Goal: Transaction & Acquisition: Book appointment/travel/reservation

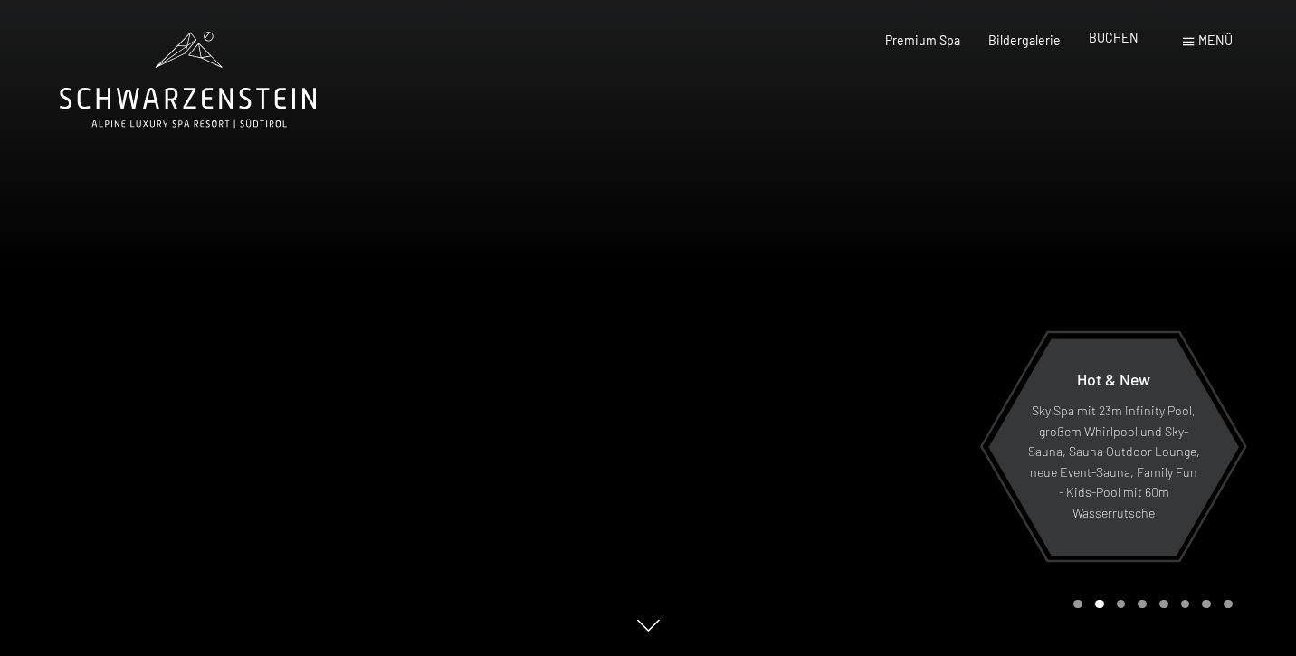
click at [1118, 43] on span "BUCHEN" at bounding box center [1114, 37] width 50 height 15
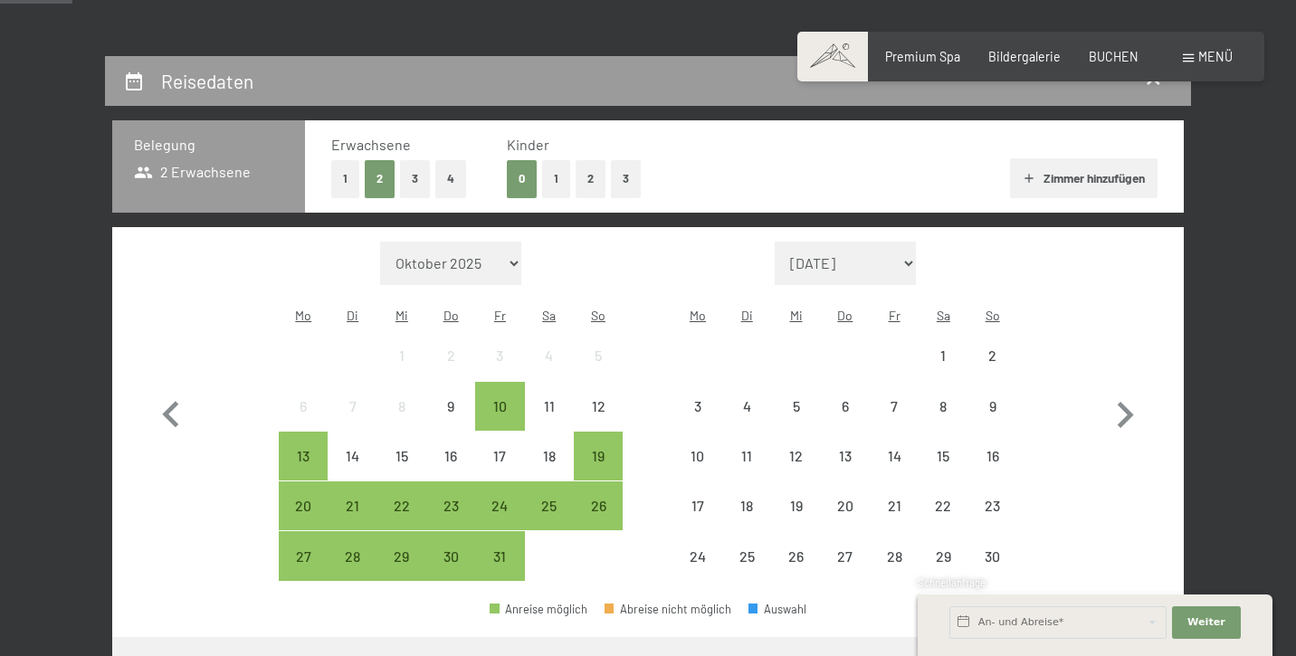
scroll to position [327, 0]
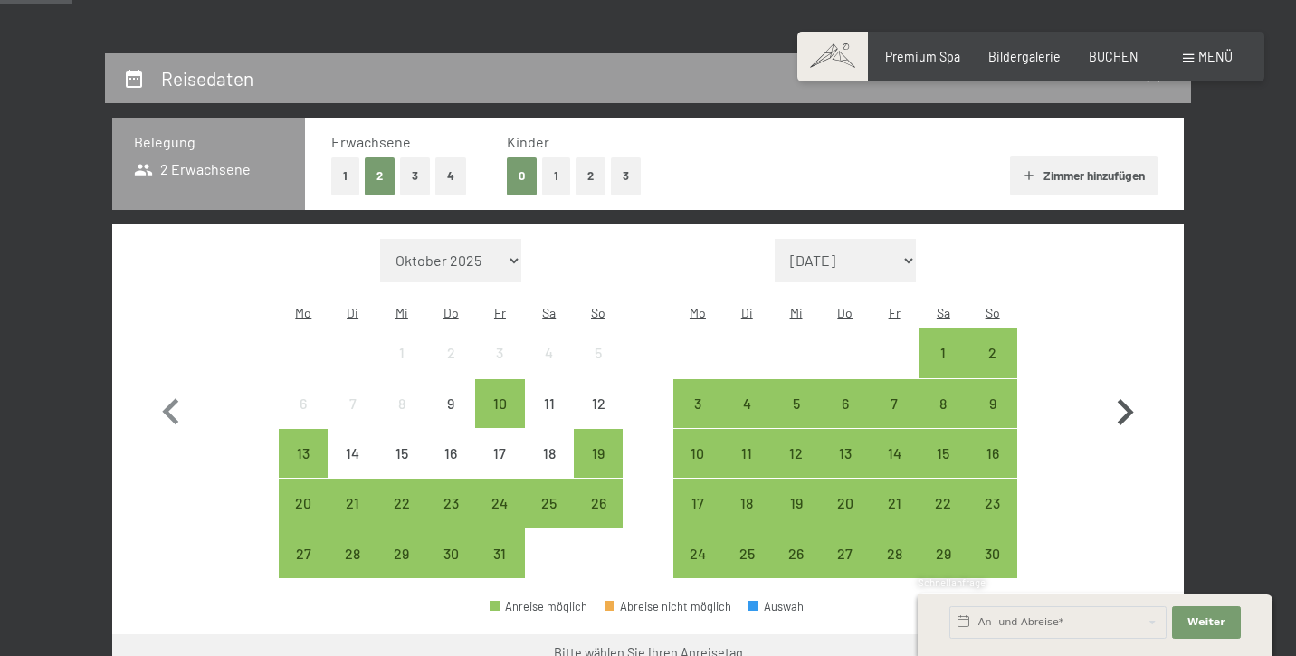
click at [1125, 406] on icon "button" at bounding box center [1126, 412] width 16 height 26
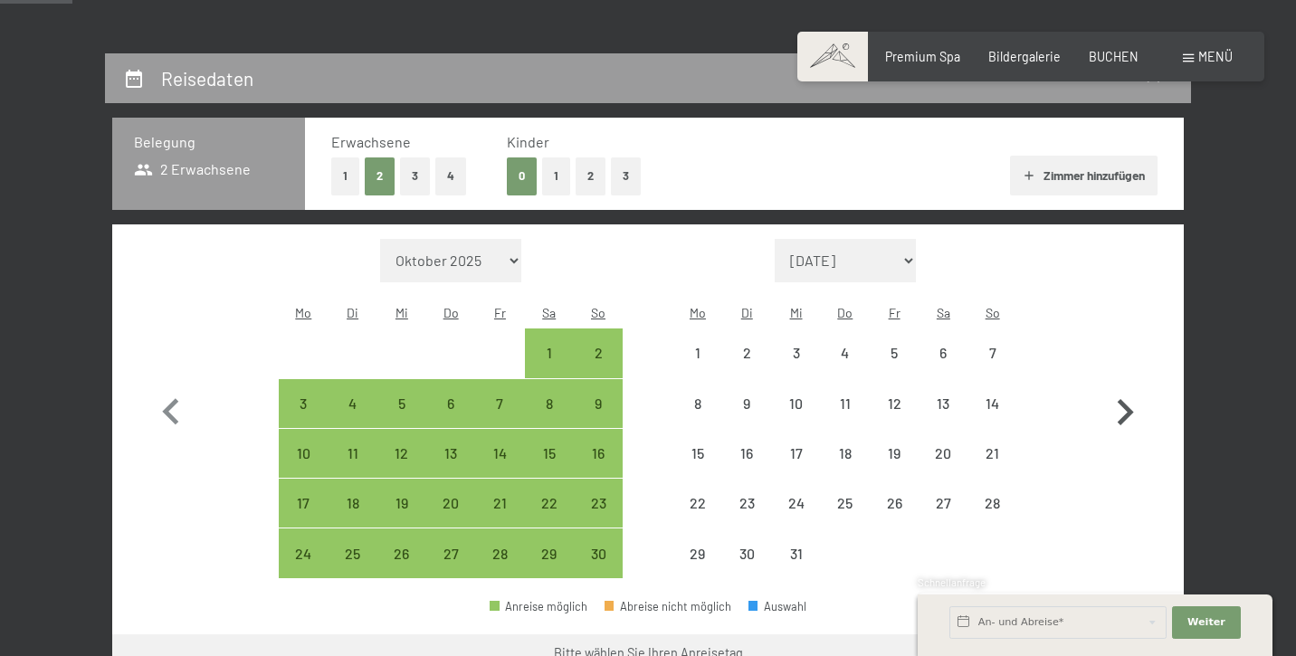
select select "[DATE]"
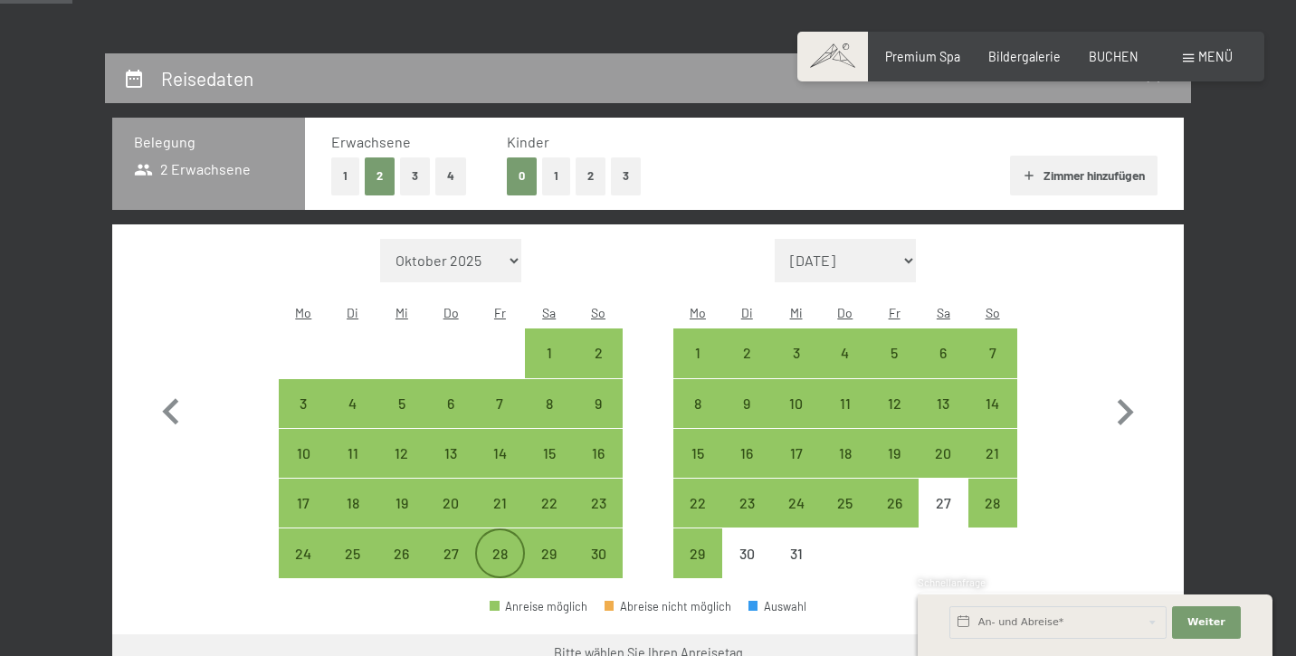
click at [502, 547] on div "28" at bounding box center [499, 569] width 45 height 45
select select "[DATE]"
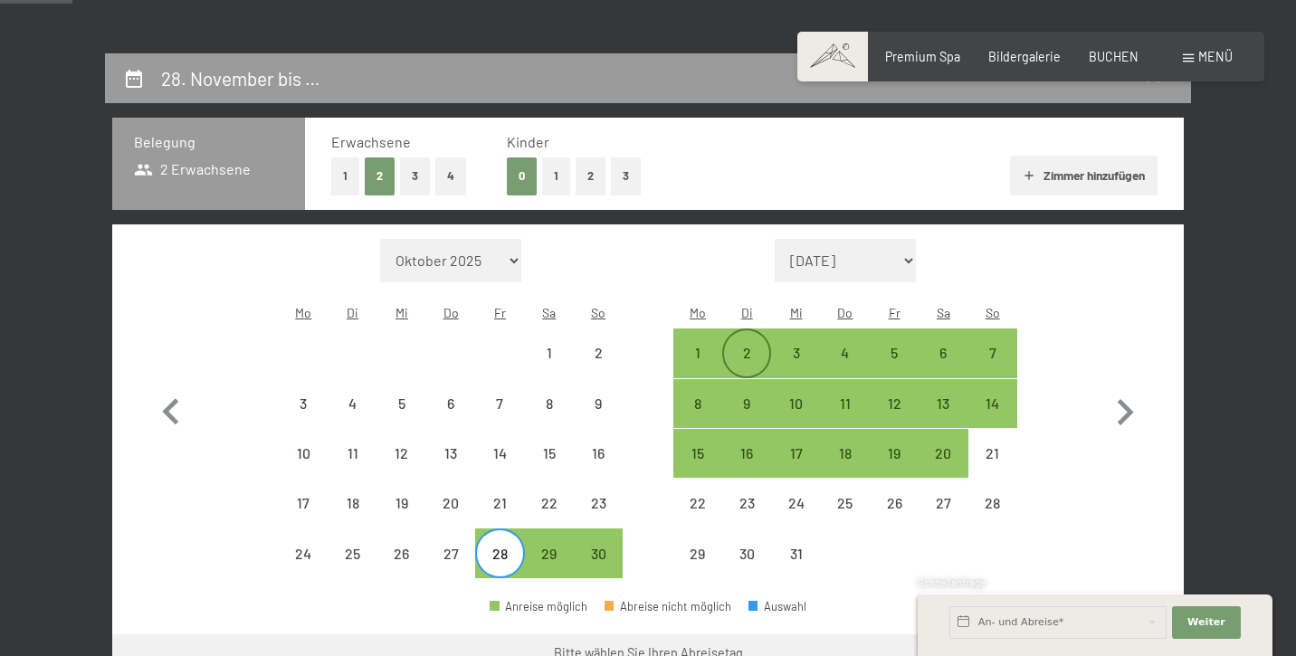
click at [731, 346] on div "2" at bounding box center [746, 368] width 45 height 45
select select "[DATE]"
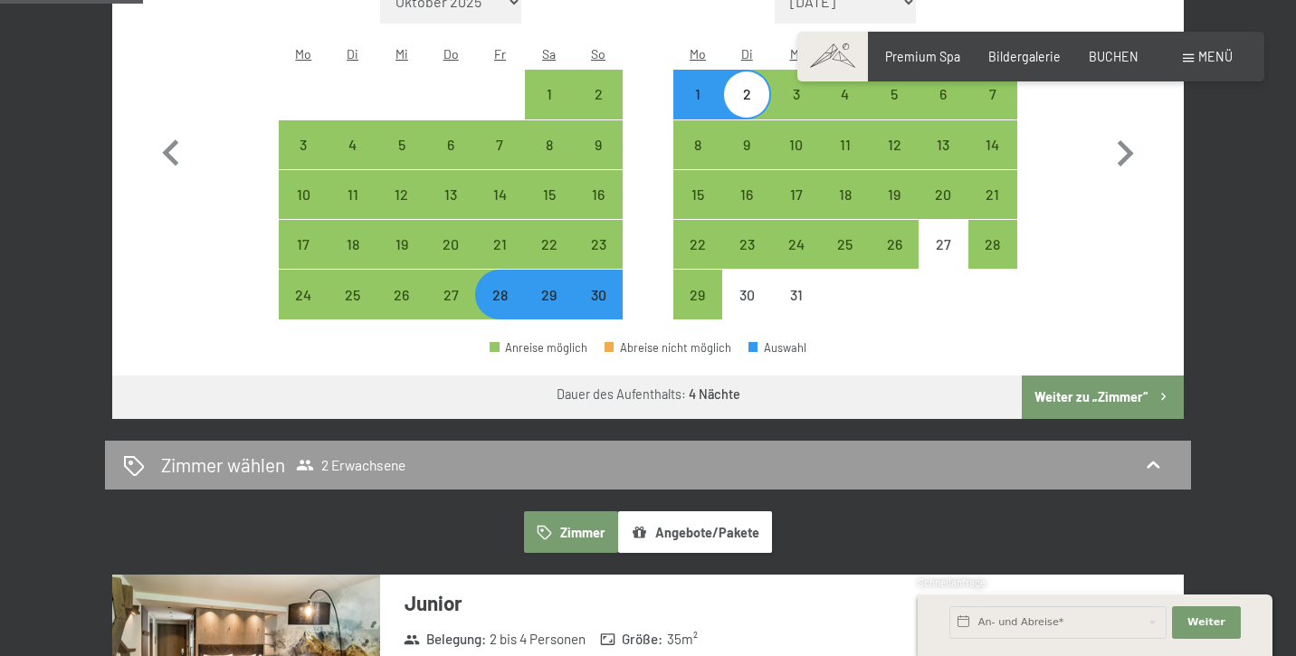
scroll to position [588, 0]
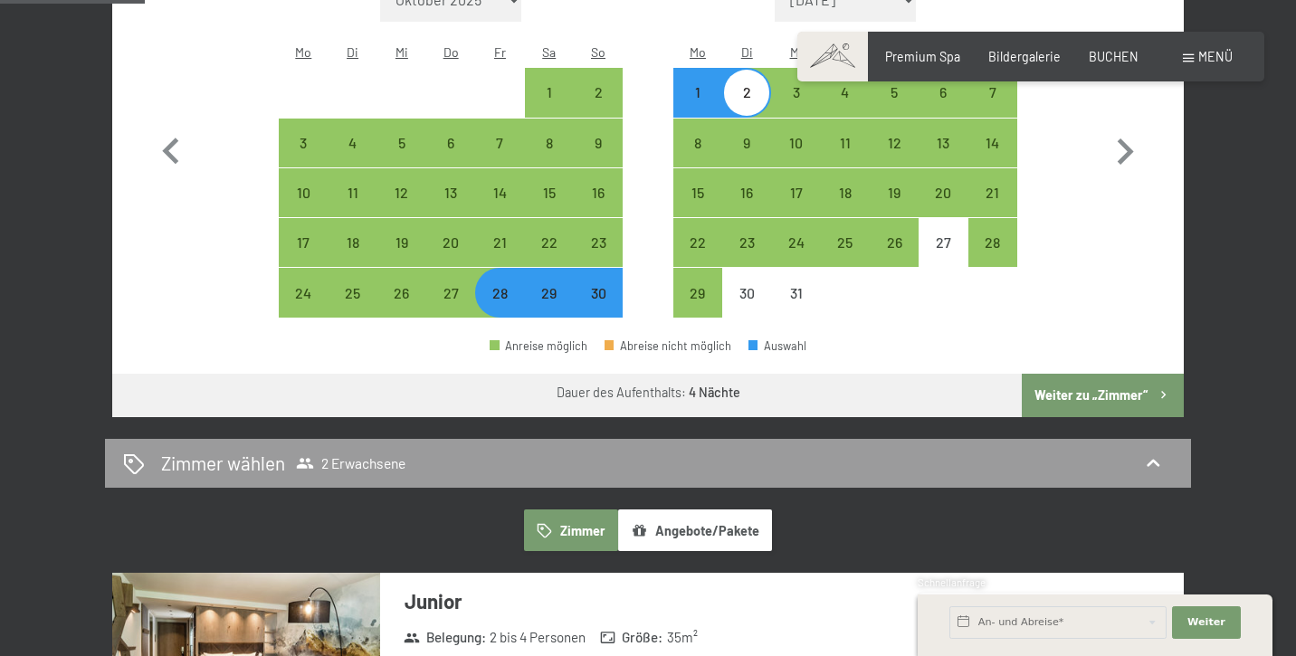
click at [1125, 374] on button "Weiter zu „Zimmer“" at bounding box center [1103, 395] width 162 height 43
select select "[DATE]"
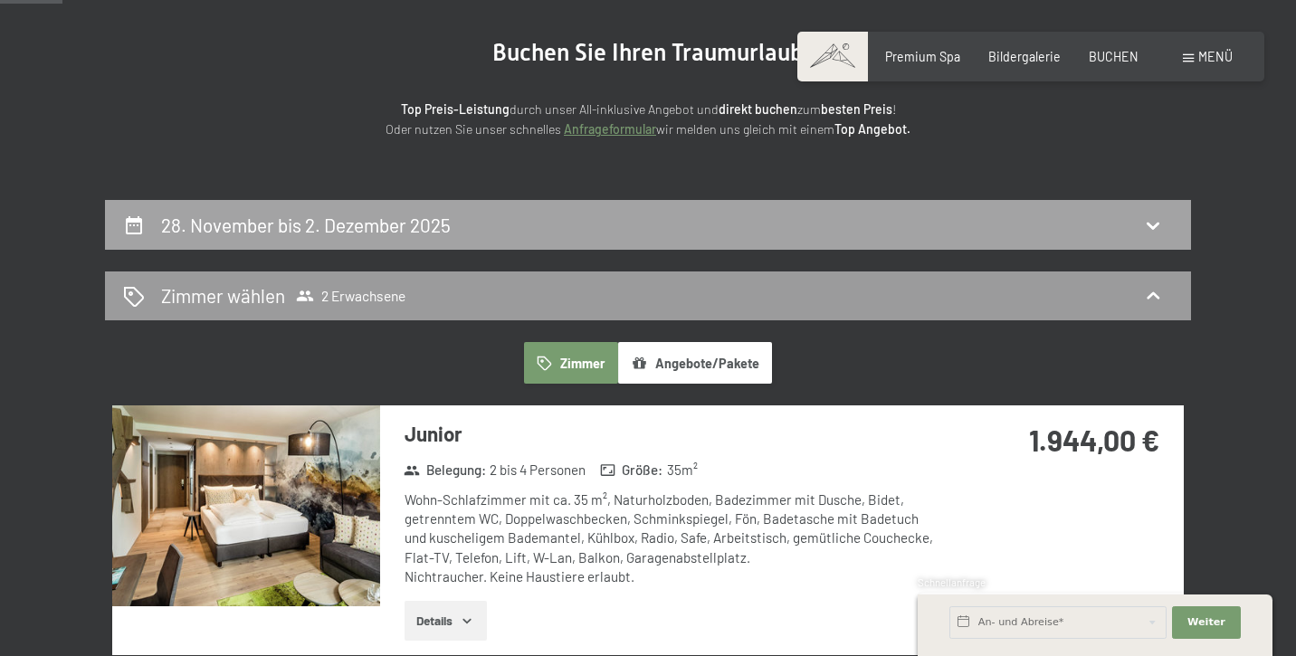
scroll to position [226, 0]
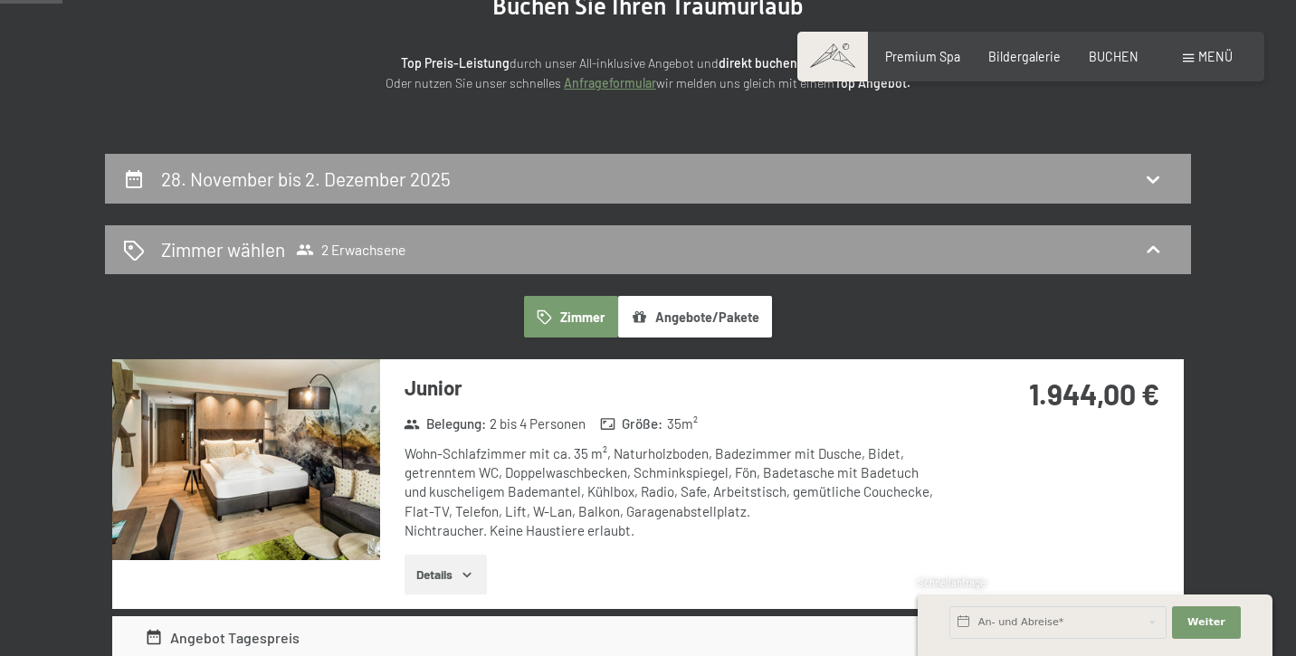
click at [670, 308] on button "Angebote/Pakete" at bounding box center [695, 317] width 154 height 42
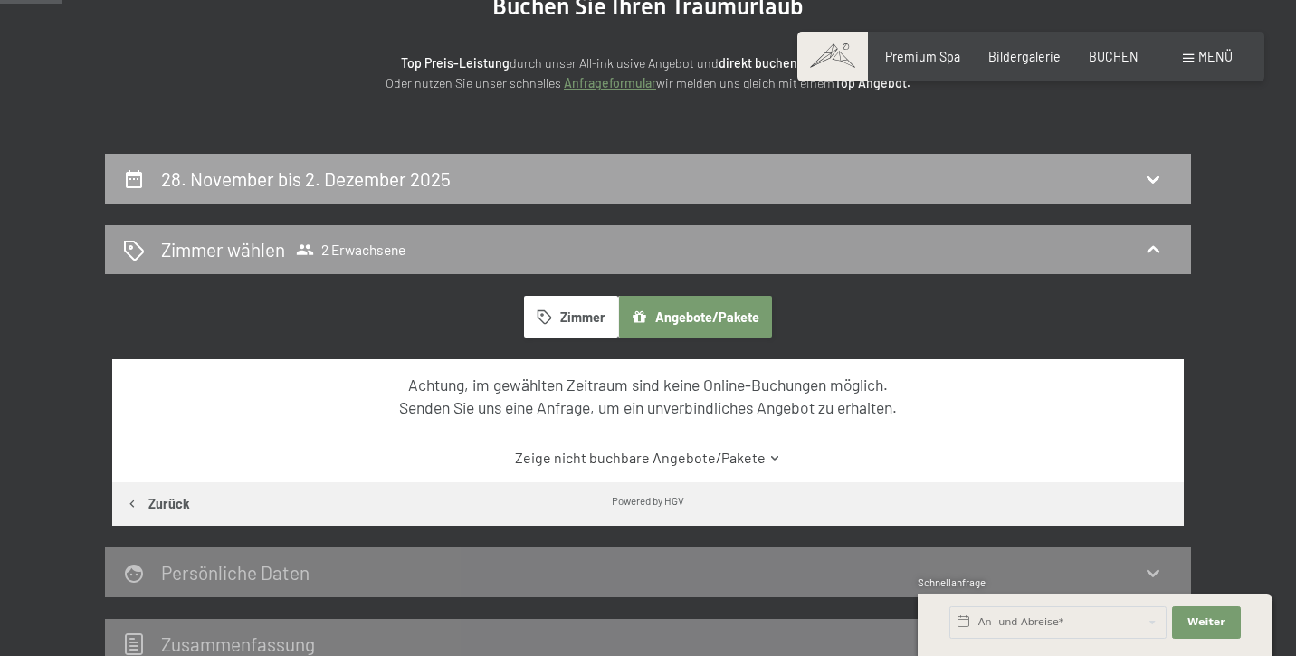
click at [624, 172] on div "28. November bis 2. Dezember 2025" at bounding box center [648, 179] width 1050 height 26
select select "[DATE]"
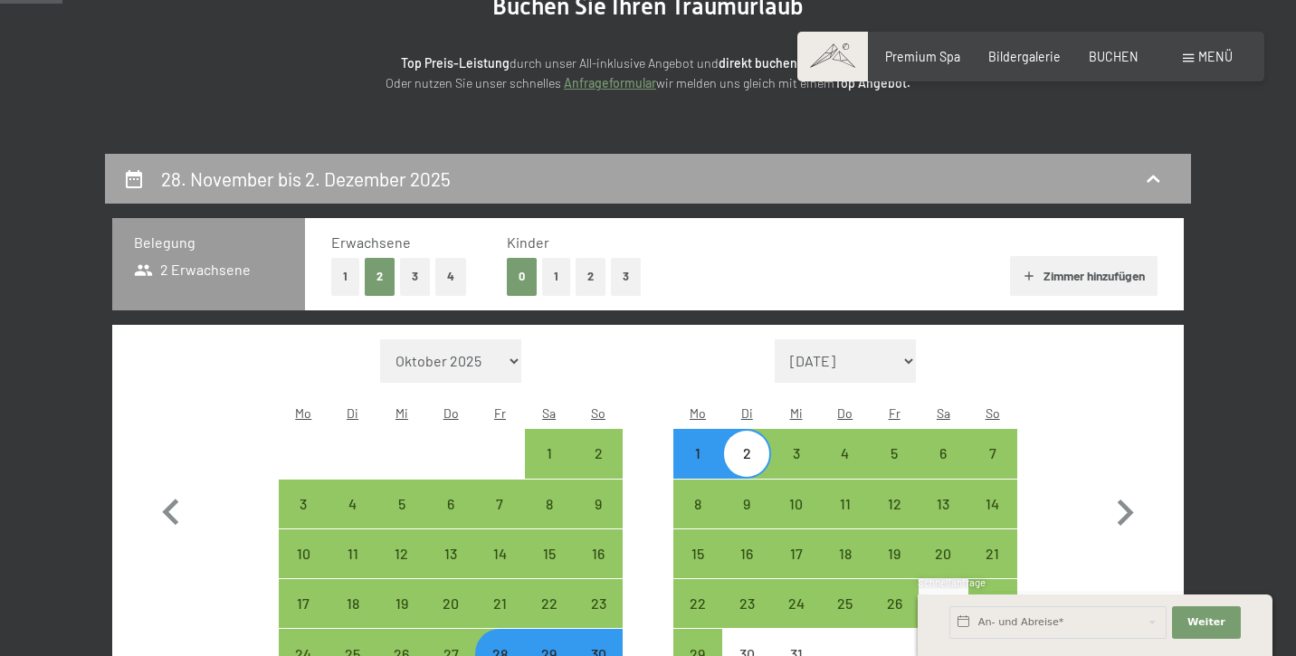
scroll to position [378, 0]
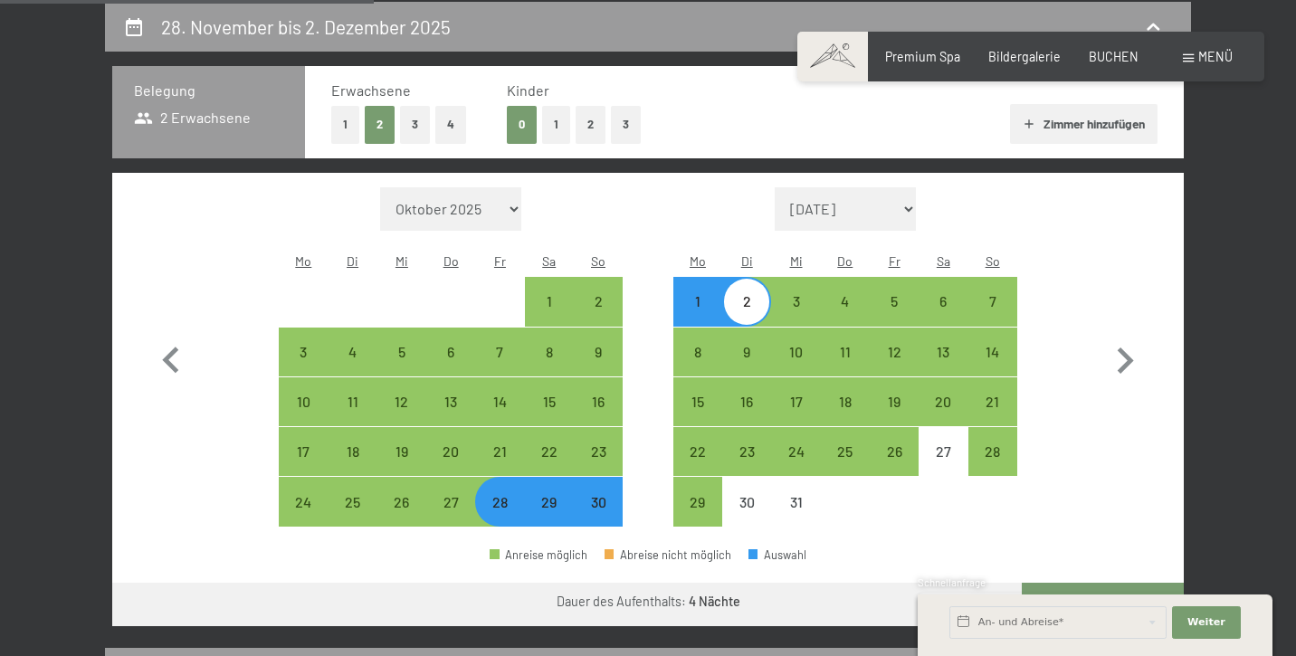
click at [500, 495] on div "28" at bounding box center [499, 517] width 45 height 45
select select "[DATE]"
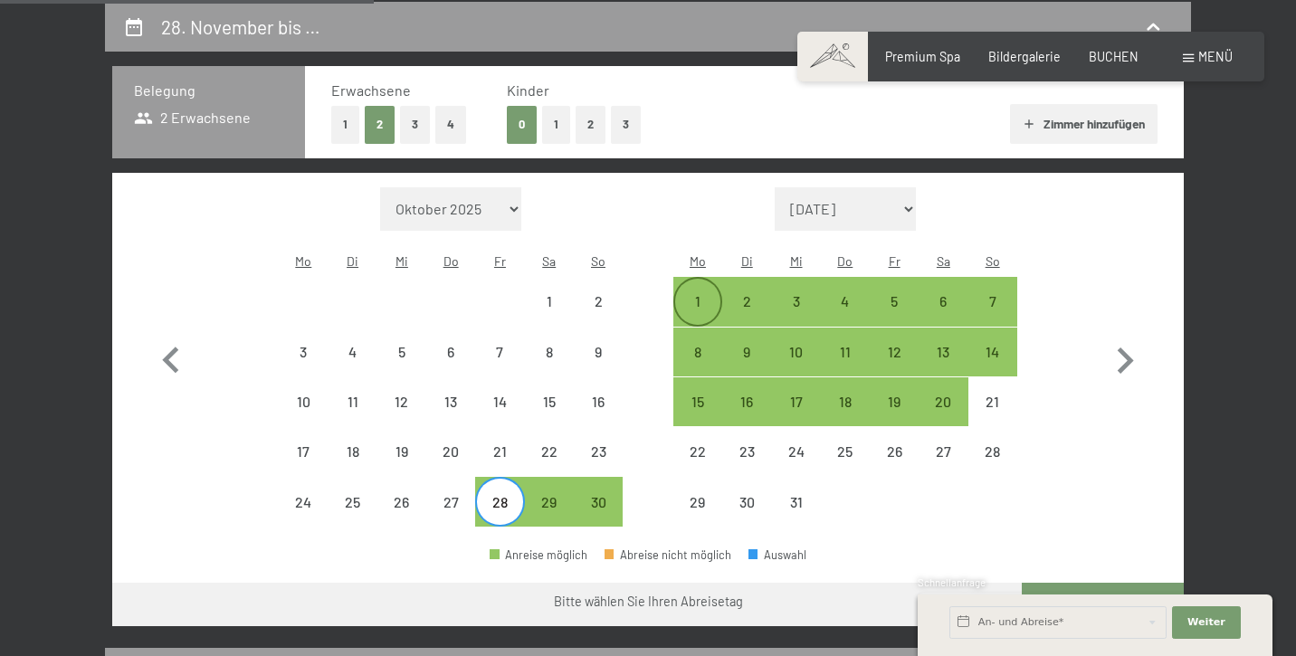
click at [695, 294] on div "1" at bounding box center [697, 316] width 45 height 45
select select "[DATE]"
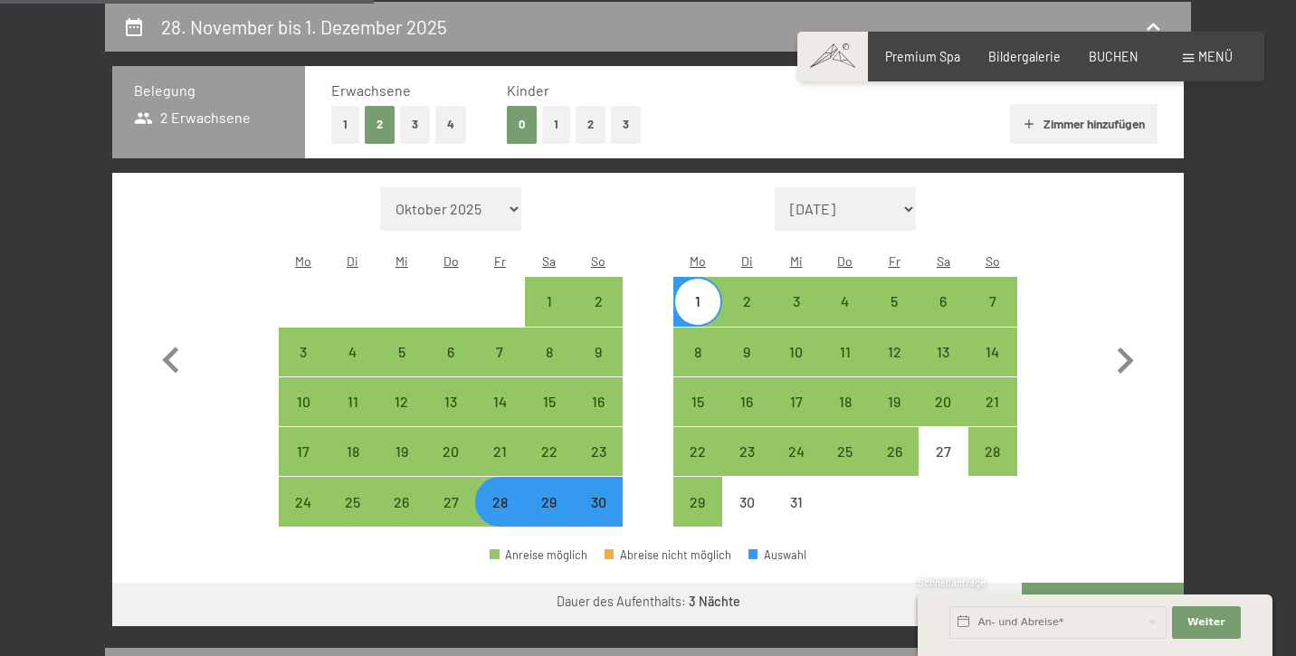
click at [1114, 583] on button "Weiter zu „Zimmer“" at bounding box center [1103, 604] width 162 height 43
select select "[DATE]"
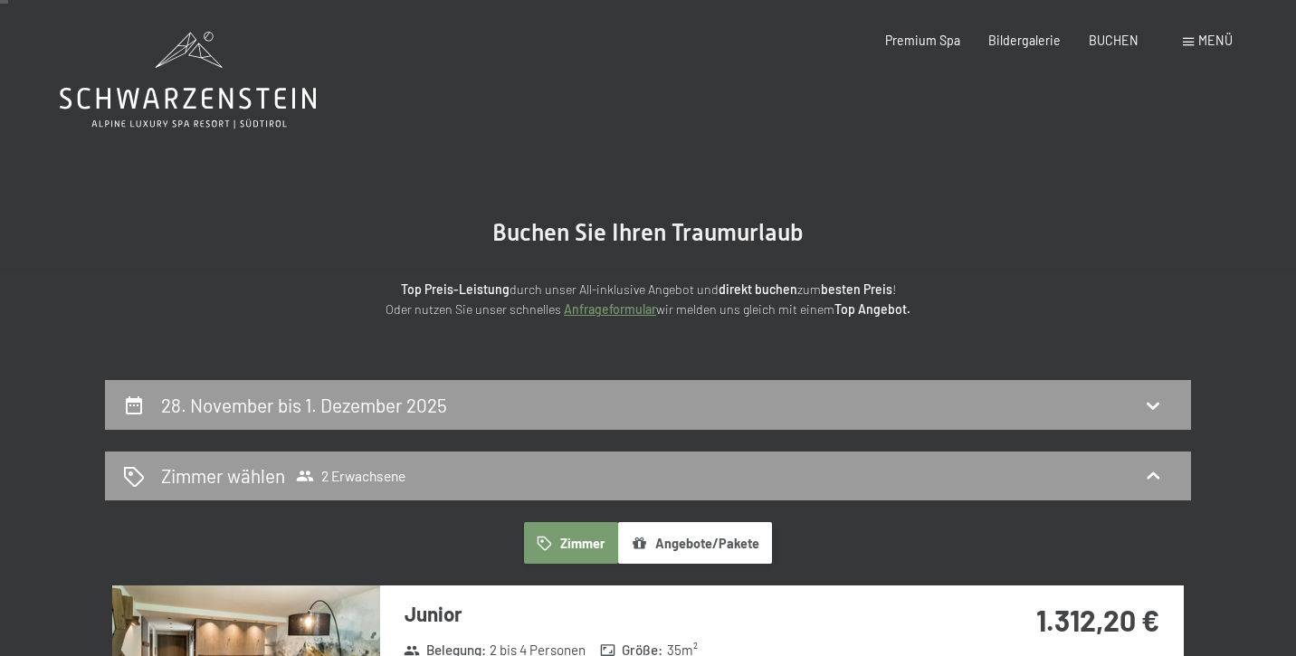
scroll to position [0, 0]
click at [929, 37] on span "Premium Spa" at bounding box center [922, 37] width 75 height 15
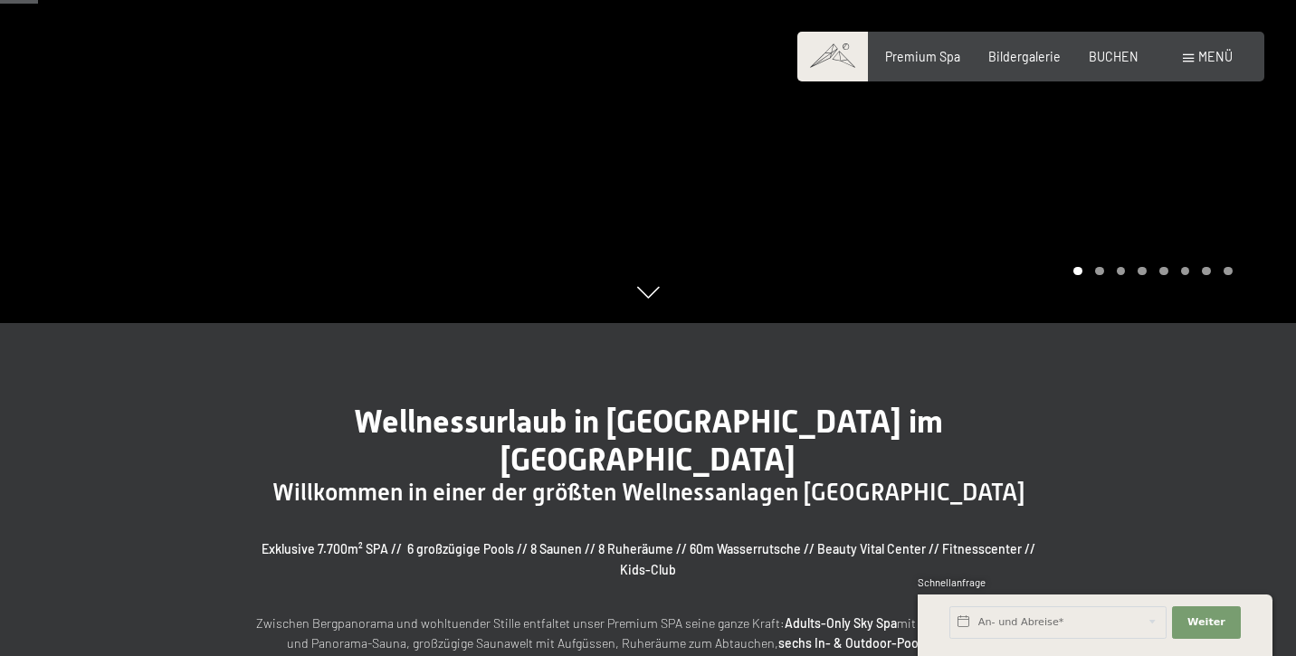
scroll to position [333, 0]
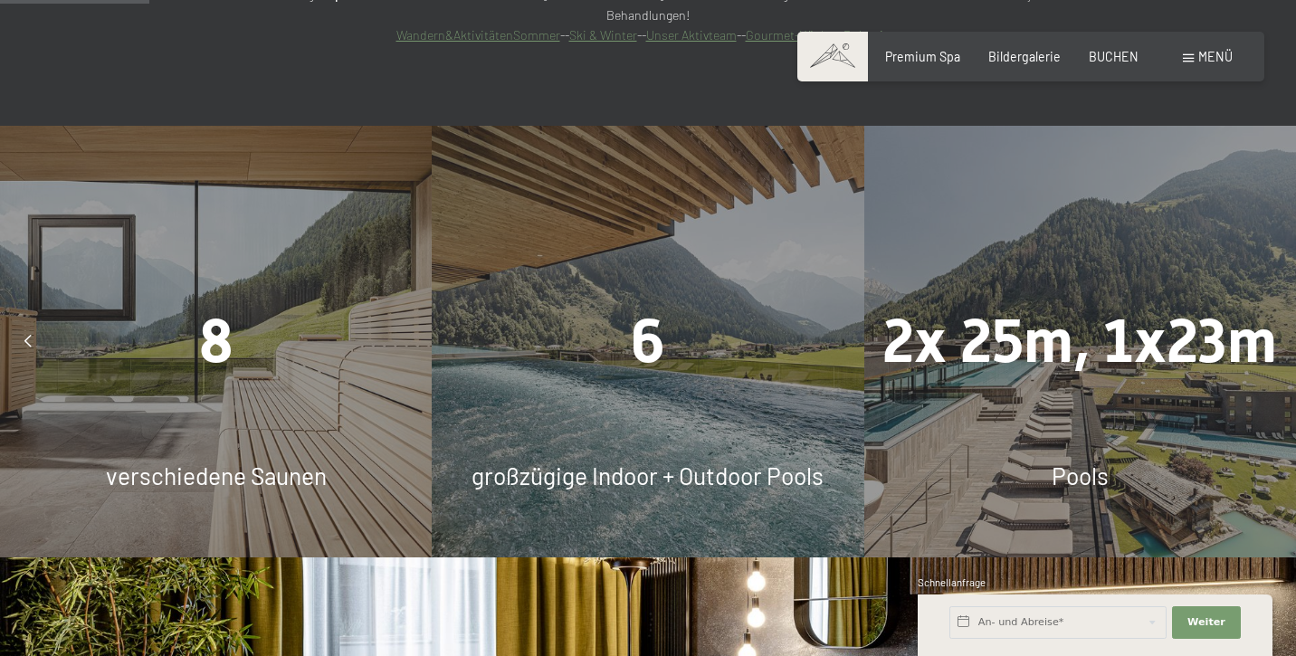
scroll to position [1332, 0]
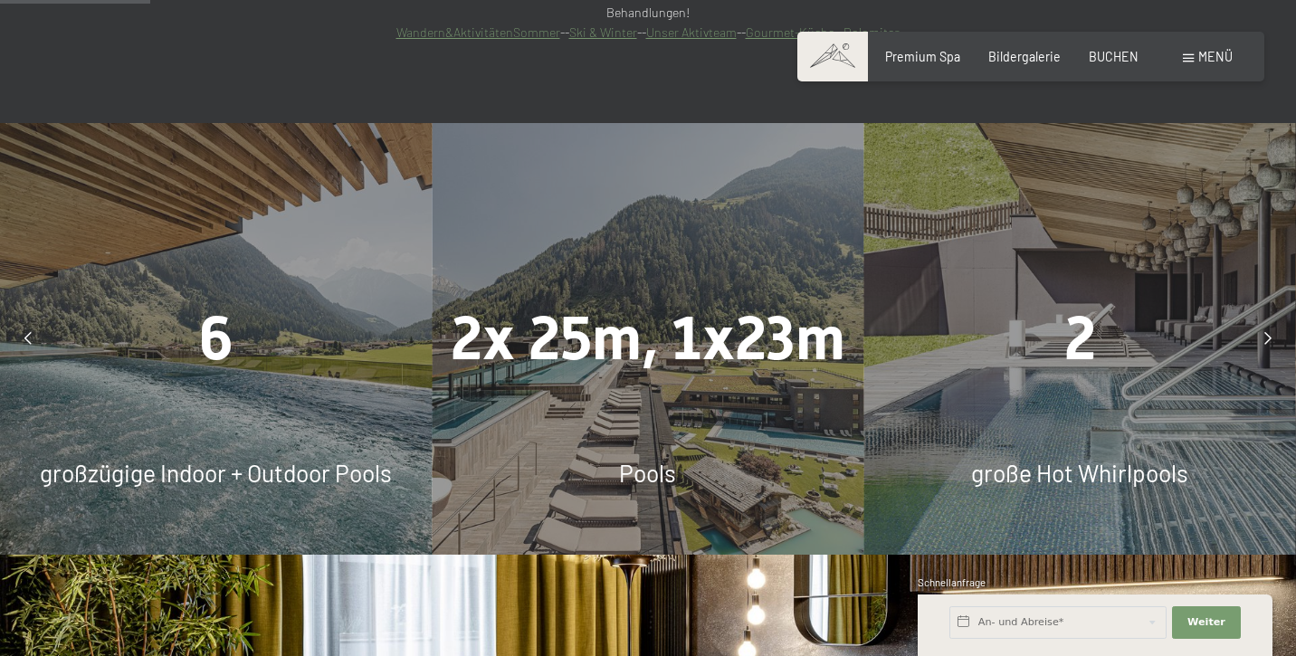
click at [26, 332] on icon at bounding box center [27, 338] width 7 height 13
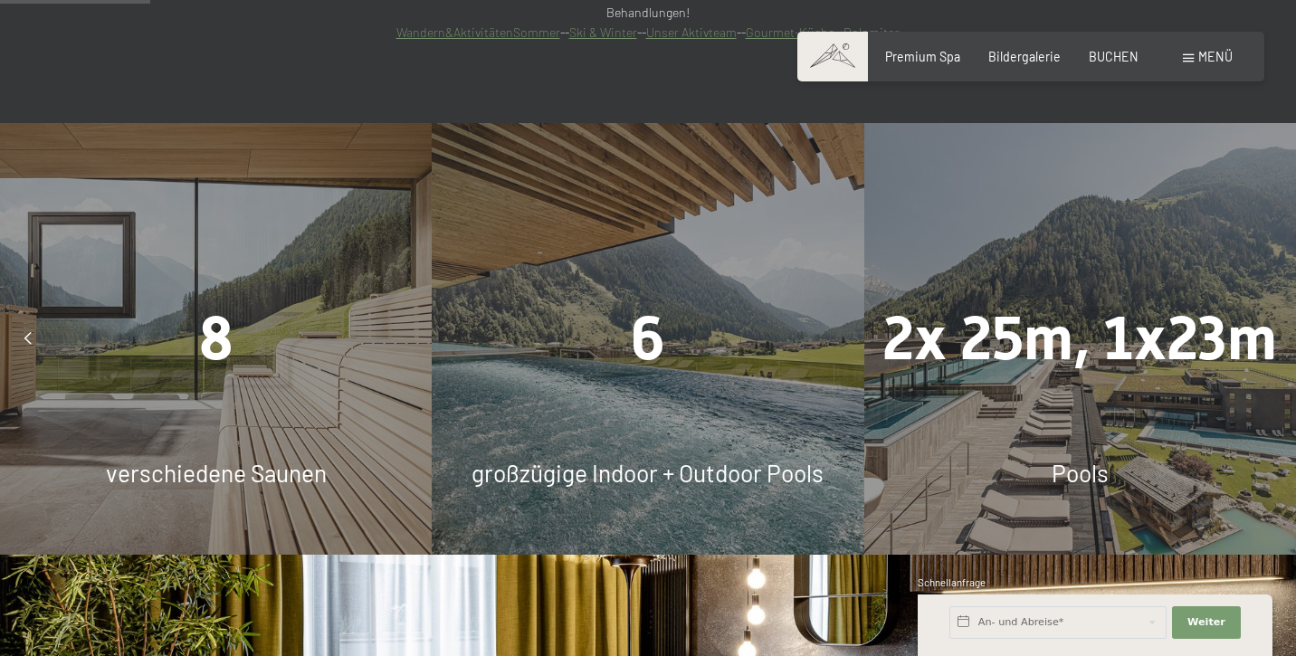
click at [164, 317] on div "8 verschiedene Saunen" at bounding box center [216, 339] width 432 height 432
click at [261, 297] on div "8" at bounding box center [216, 339] width 432 height 85
click at [204, 459] on span "verschiedene Saunen" at bounding box center [216, 473] width 221 height 28
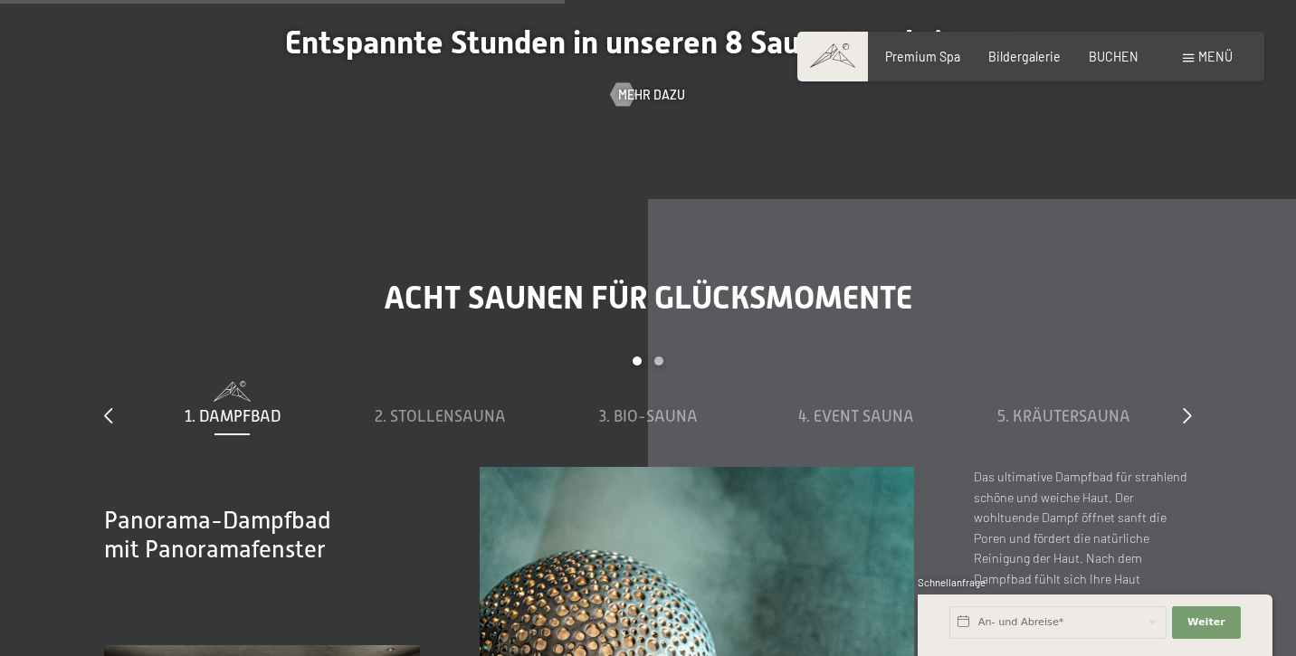
scroll to position [5070, 0]
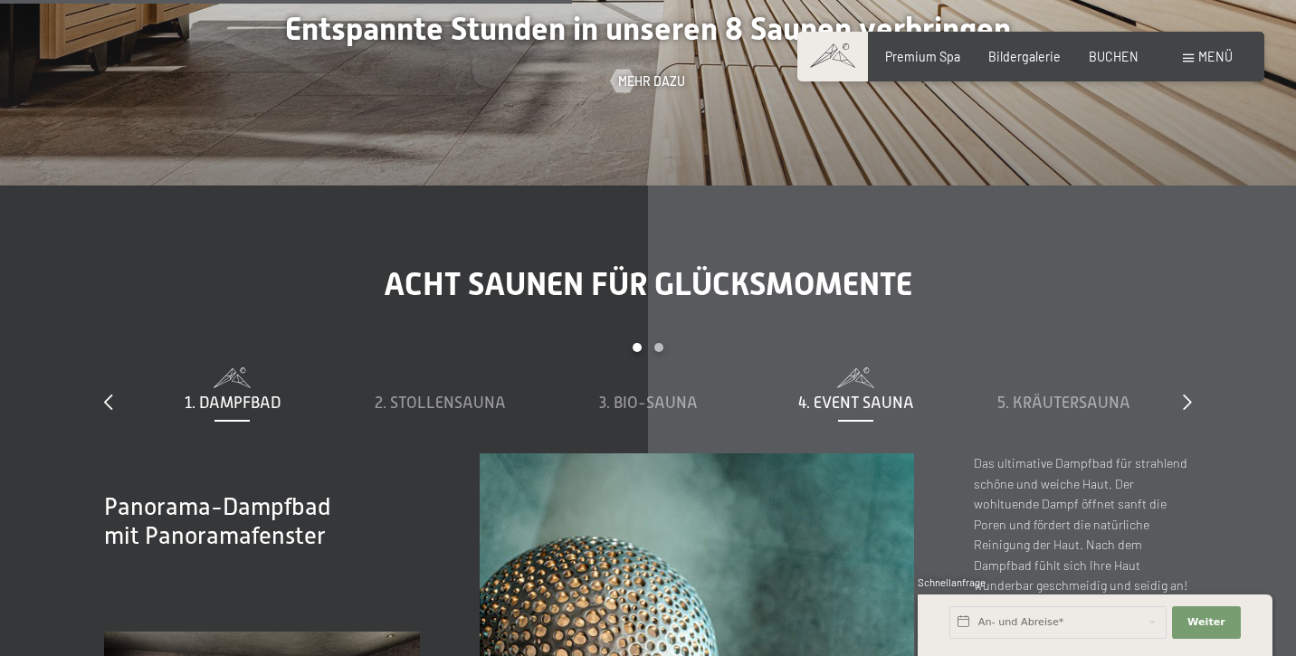
click at [889, 394] on span "4. Event Sauna" at bounding box center [856, 403] width 116 height 18
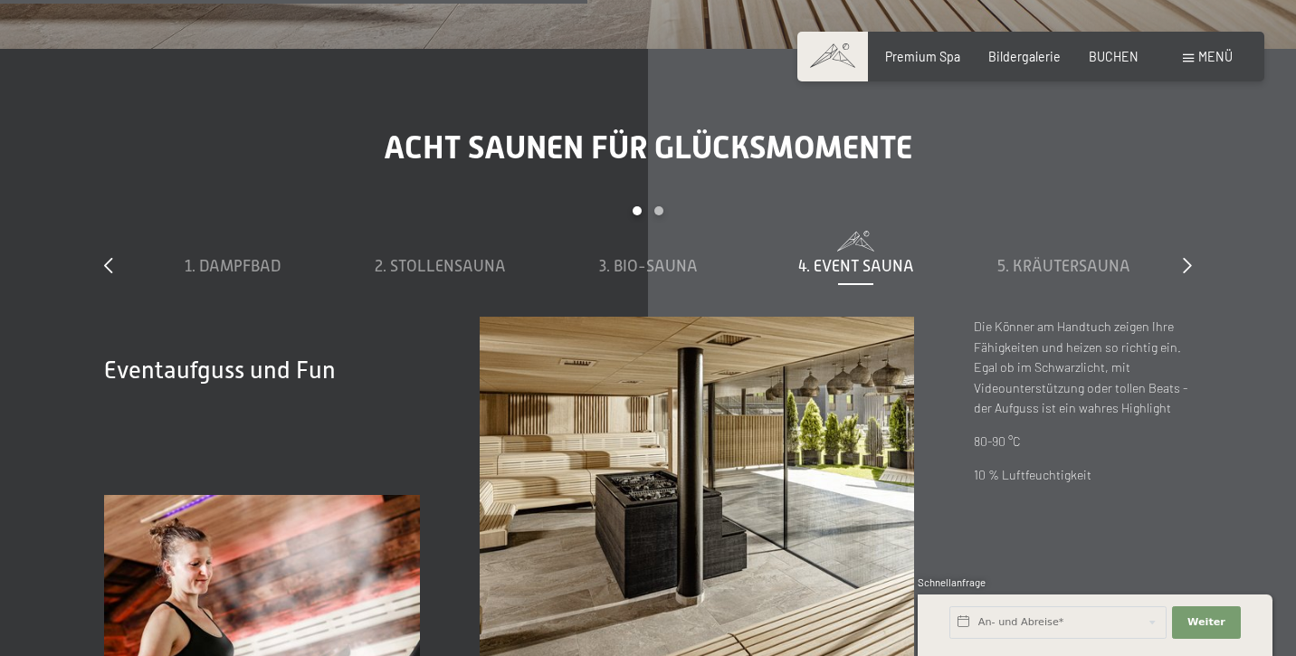
scroll to position [5207, 0]
click at [447, 257] on span "2. Stollensauna" at bounding box center [440, 266] width 131 height 18
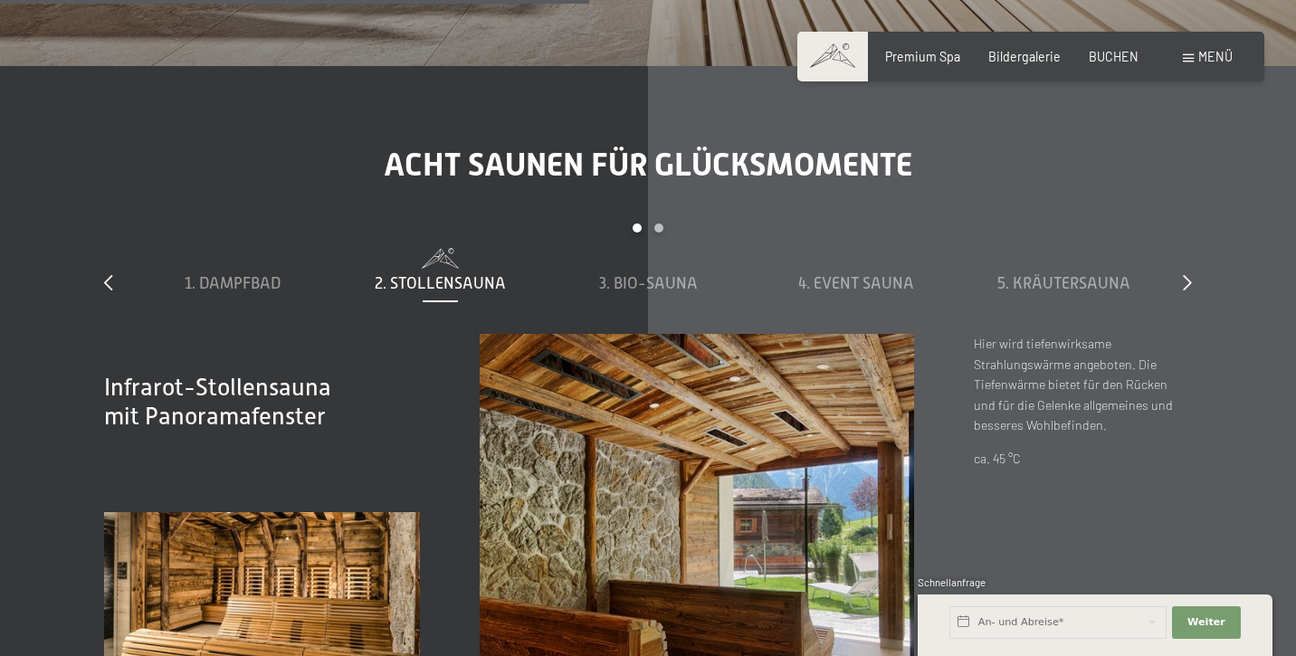
scroll to position [5186, 0]
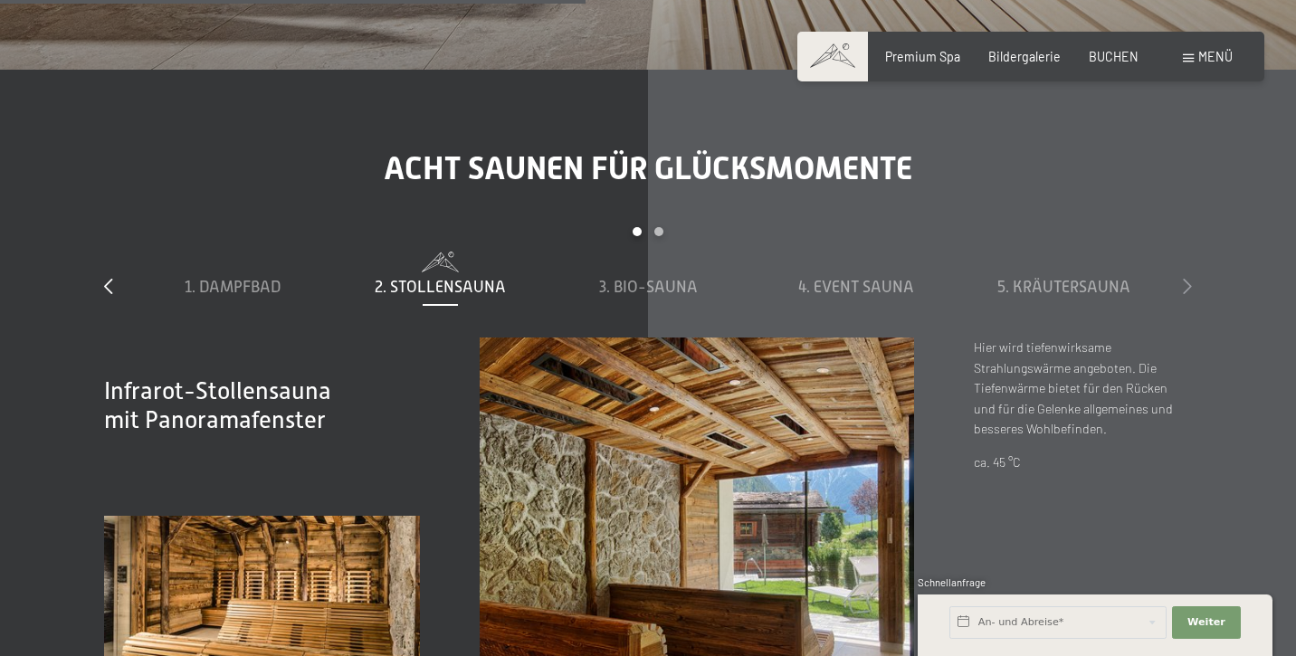
click at [1188, 278] on icon at bounding box center [1187, 286] width 9 height 16
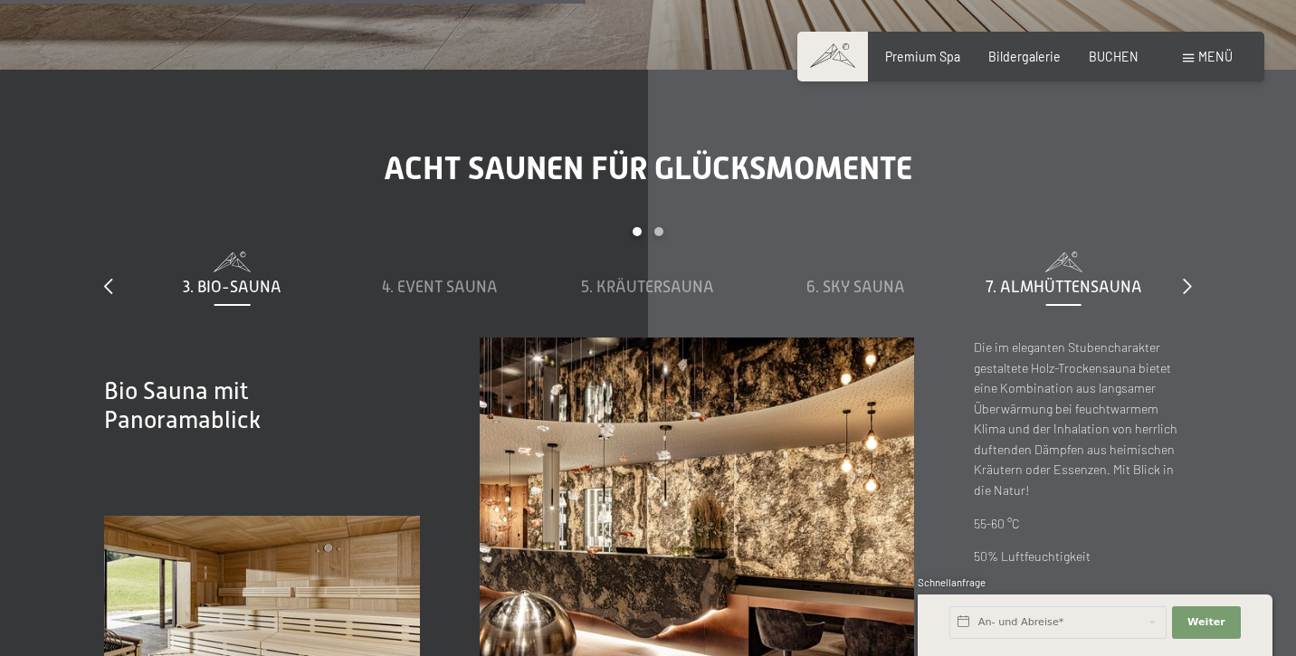
click at [1038, 278] on span "7. Almhüttensauna" at bounding box center [1064, 287] width 157 height 18
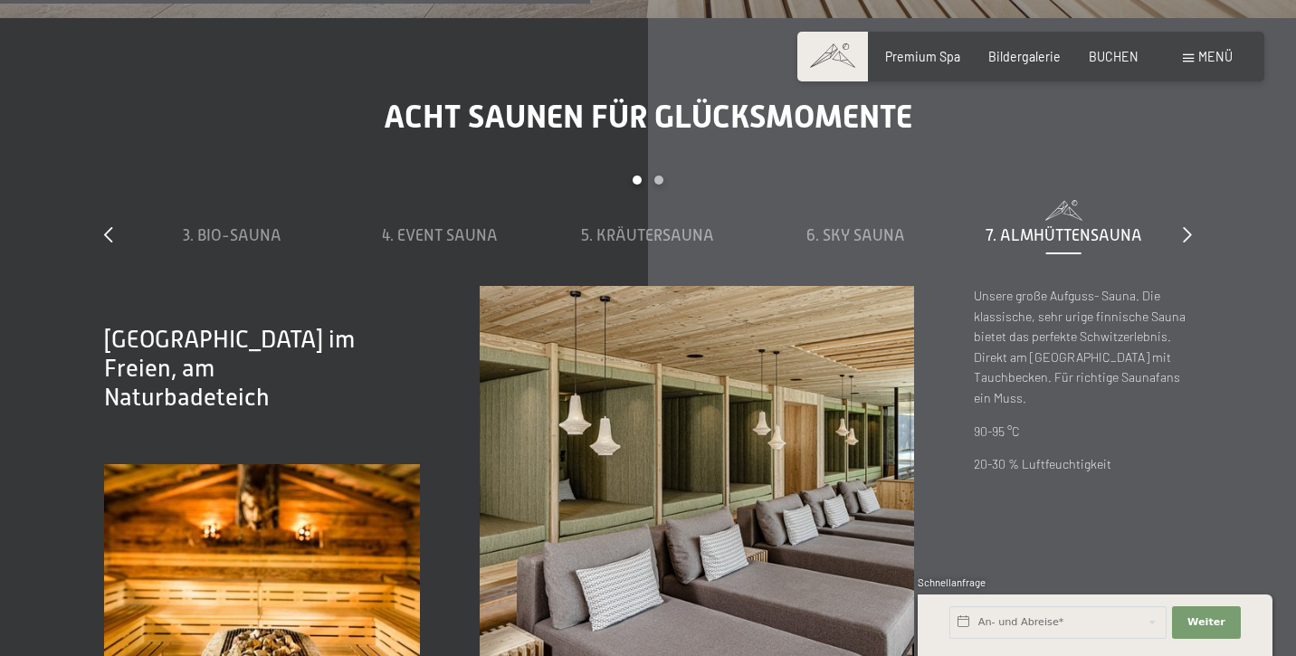
scroll to position [5239, 0]
click at [874, 199] on div "6. Sky Sauna" at bounding box center [856, 222] width 192 height 46
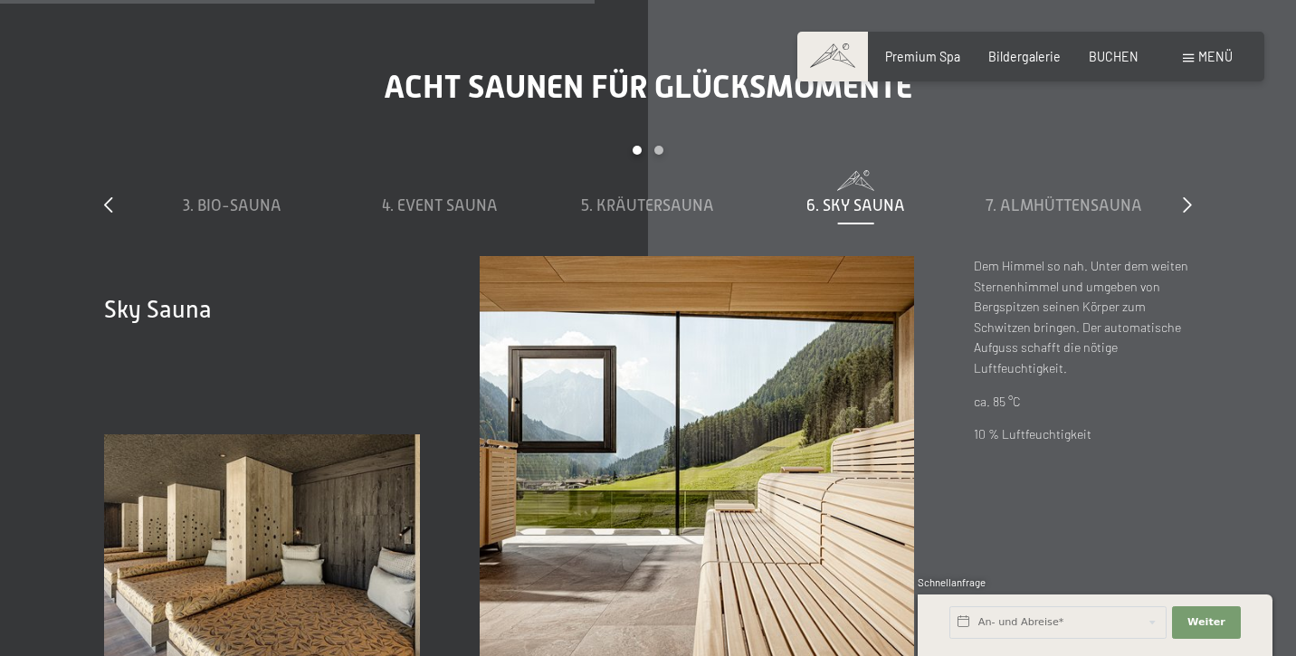
scroll to position [5270, 0]
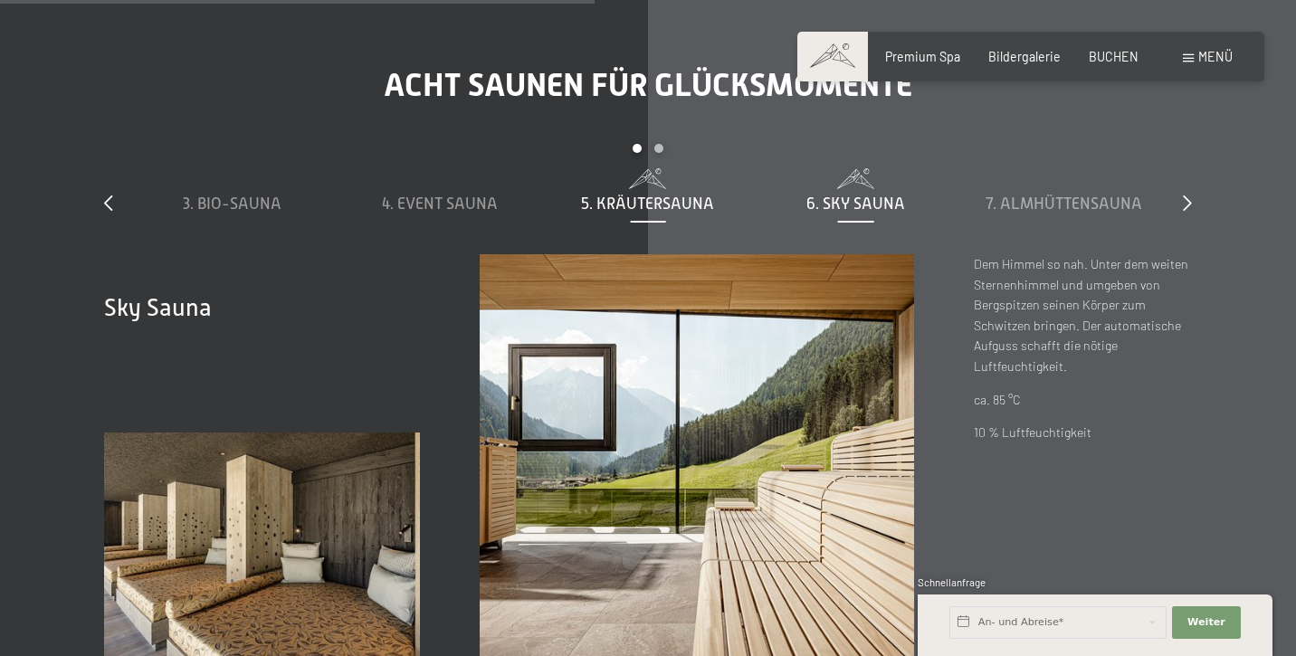
click at [685, 195] on span "5. Kräutersauna" at bounding box center [647, 204] width 133 height 18
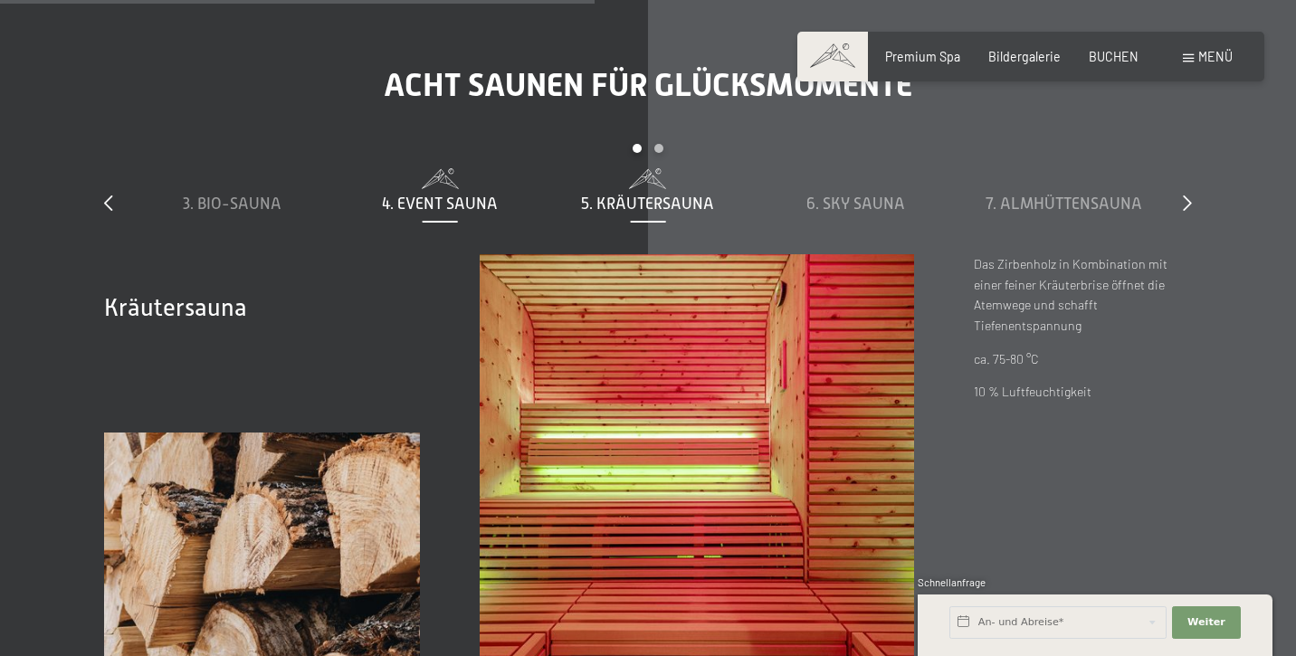
click at [475, 195] on span "4. Event Sauna" at bounding box center [440, 204] width 116 height 18
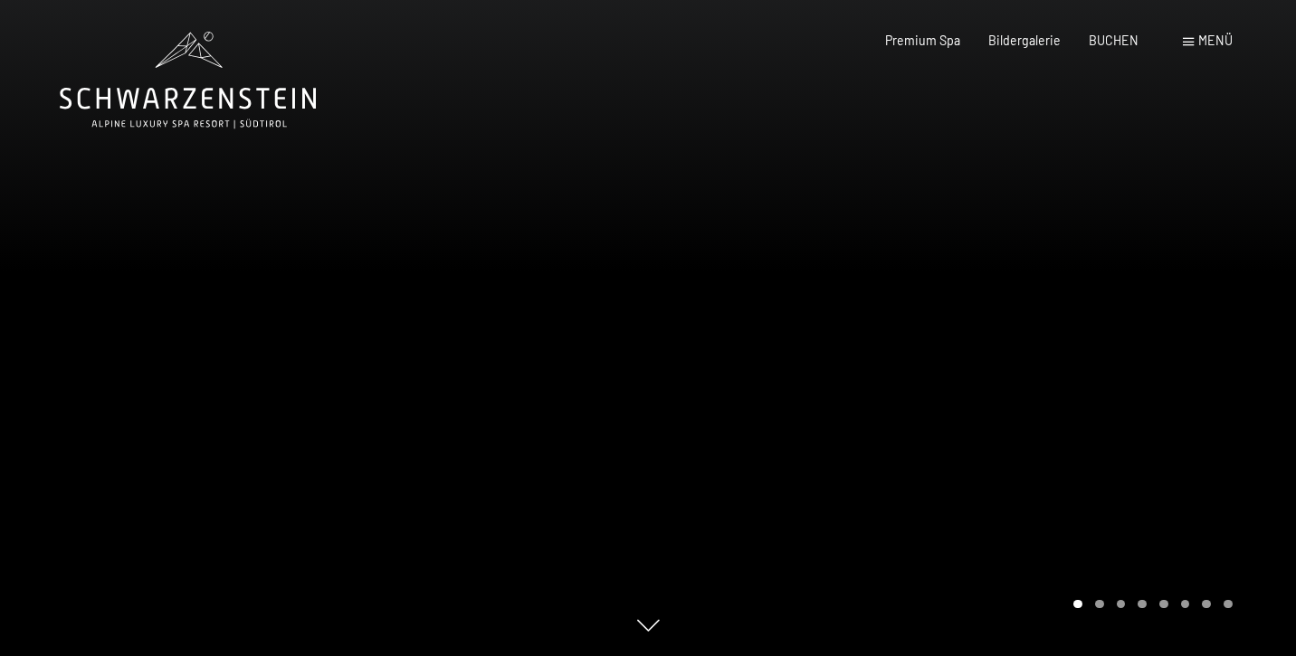
scroll to position [0, 0]
click at [181, 111] on icon at bounding box center [188, 80] width 256 height 97
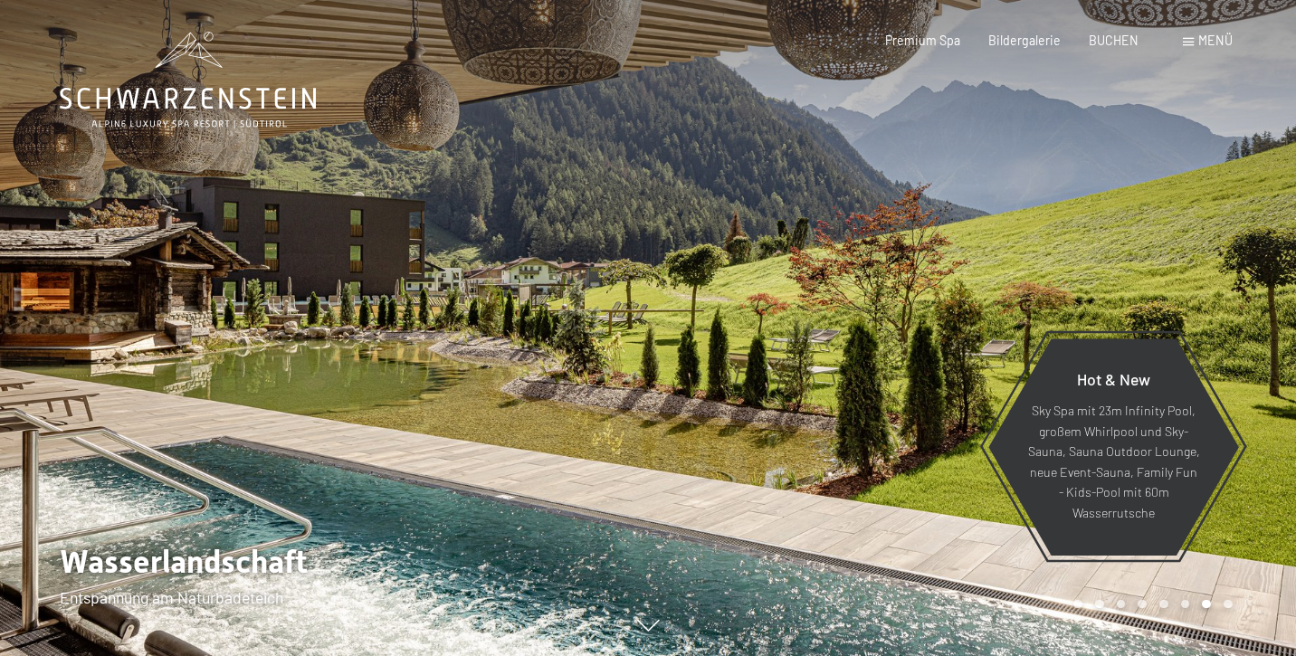
click at [1209, 46] on span "Menü" at bounding box center [1216, 40] width 34 height 15
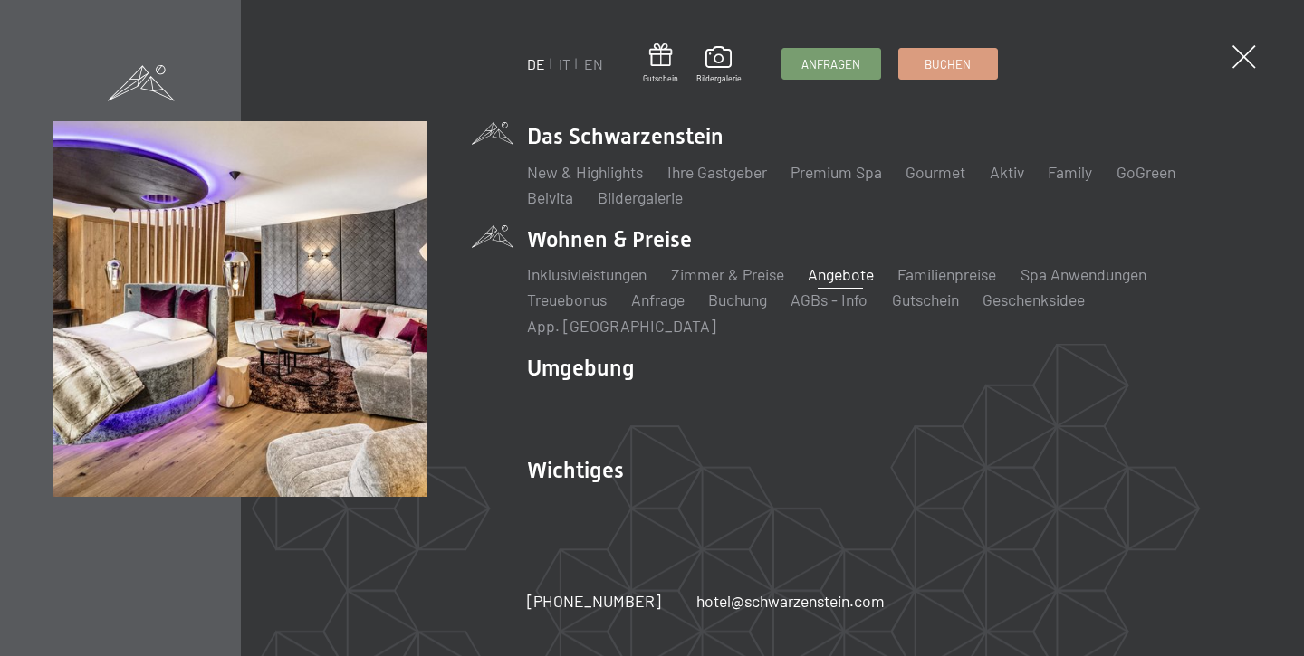
click at [831, 284] on link "Angebote" at bounding box center [840, 274] width 66 height 20
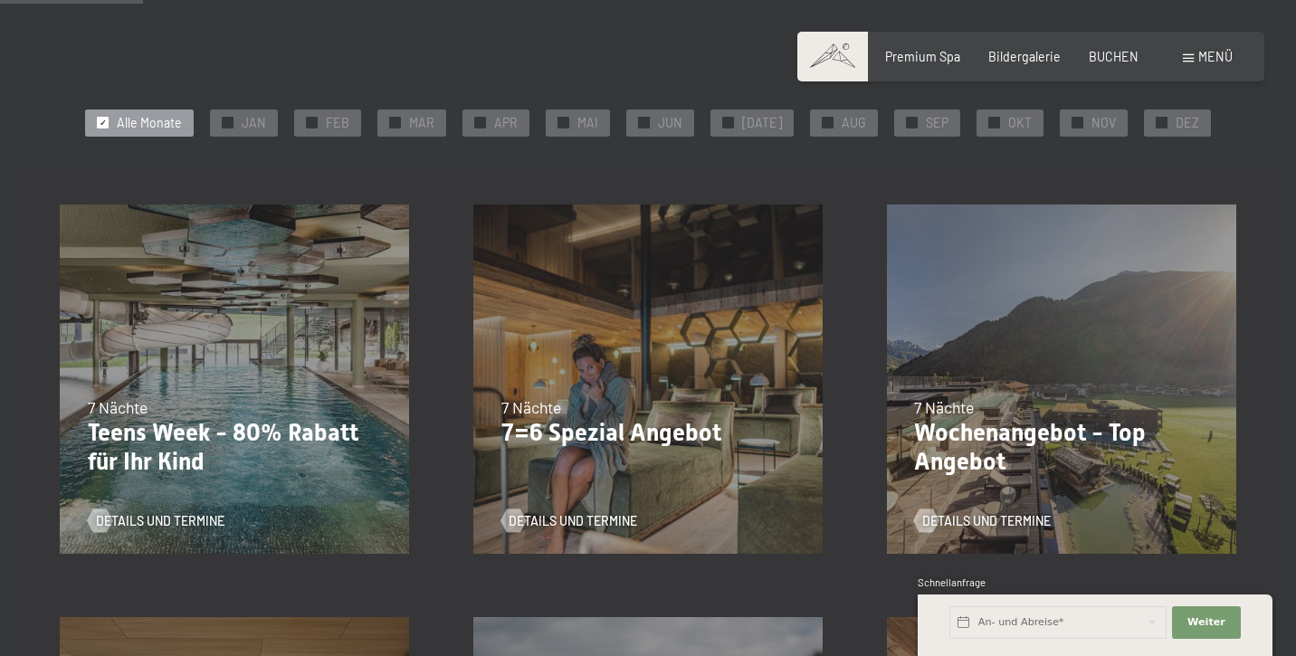
scroll to position [339, 0]
click at [1092, 119] on span "NOV" at bounding box center [1104, 123] width 24 height 18
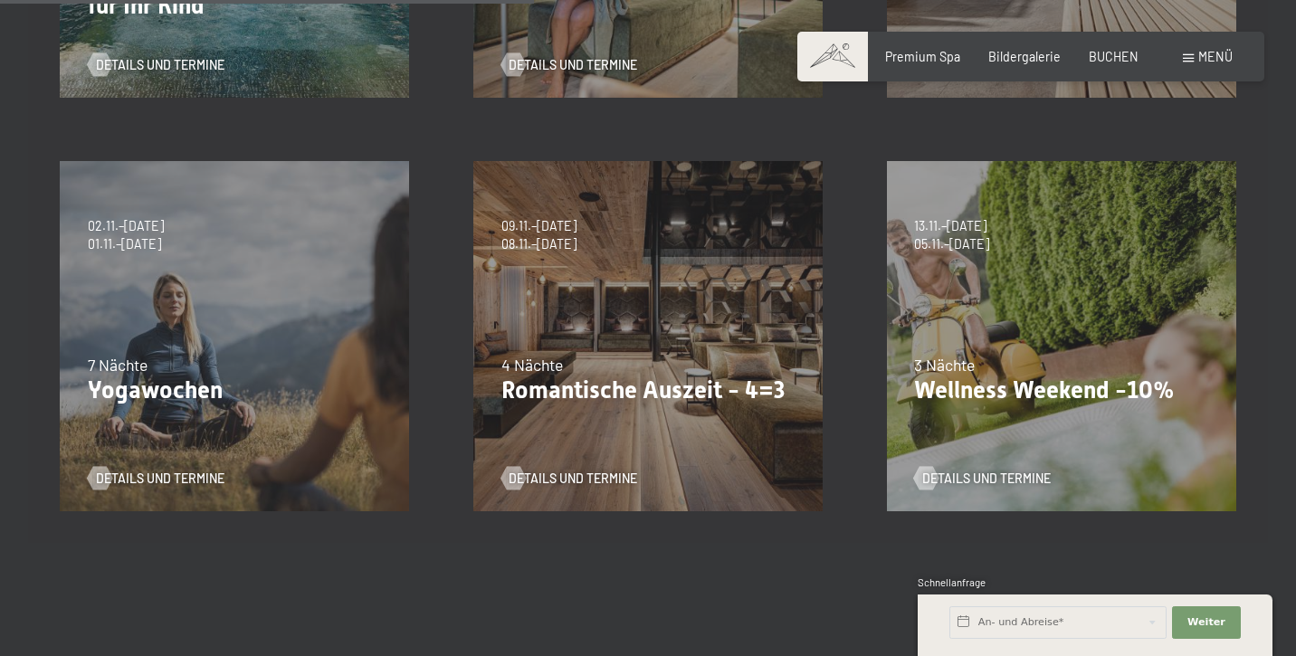
scroll to position [808, 0]
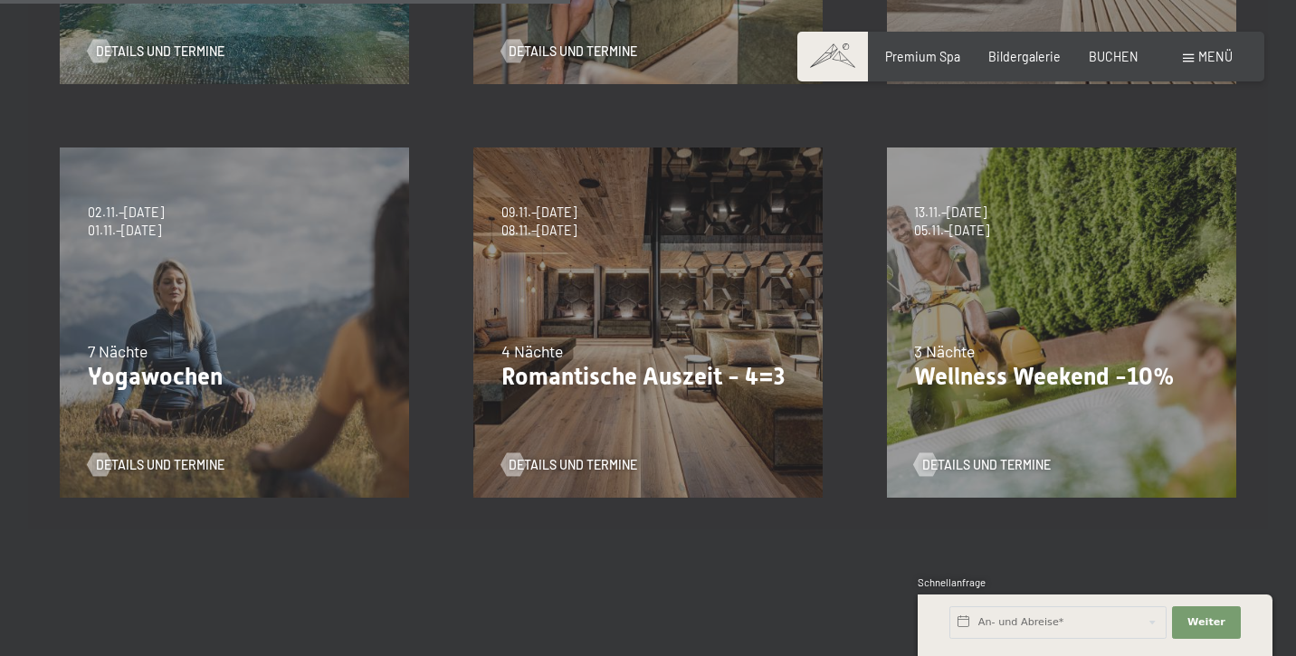
click at [631, 369] on p "Romantische Auszeit - 4=3" at bounding box center [649, 377] width 294 height 29
click at [546, 465] on span "Details und Termine" at bounding box center [591, 465] width 129 height 18
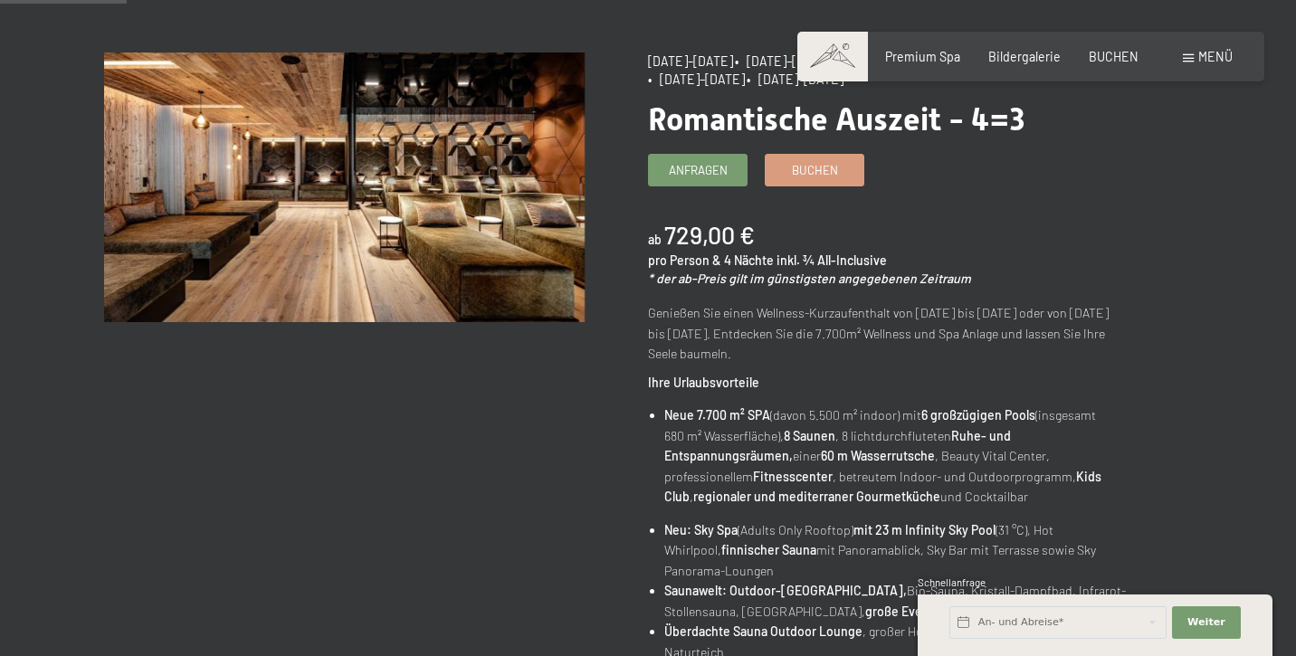
scroll to position [185, 0]
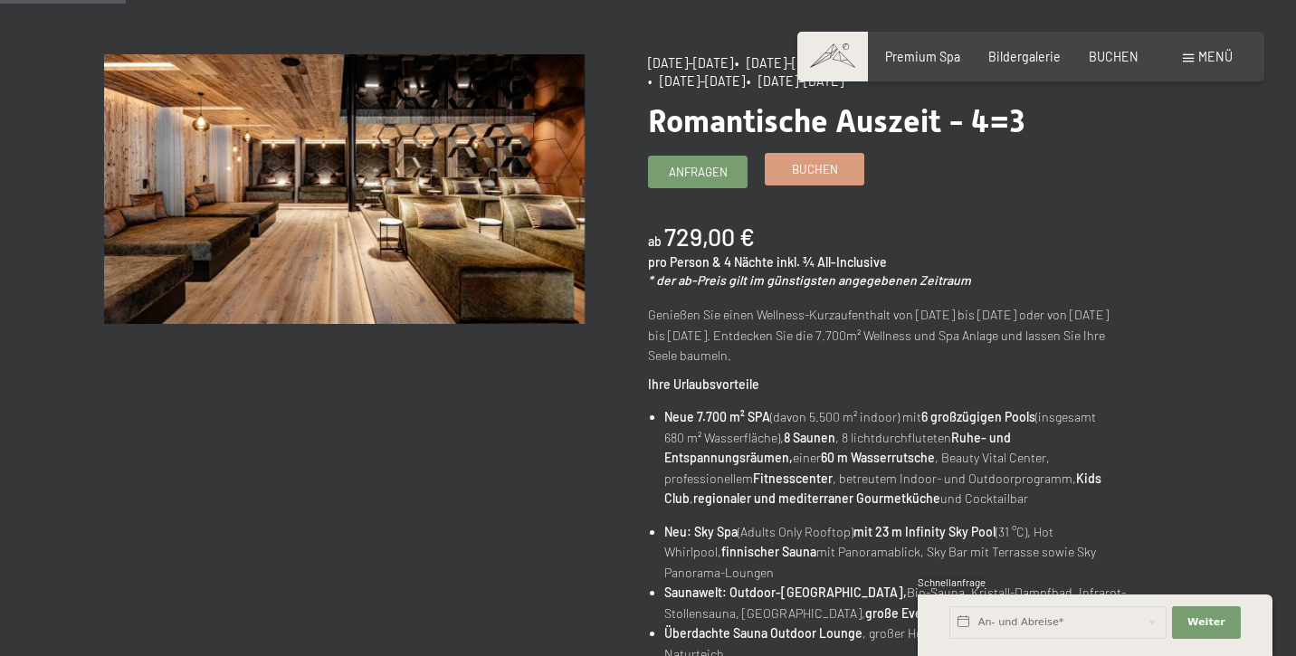
click at [813, 167] on span "Buchen" at bounding box center [815, 169] width 46 height 16
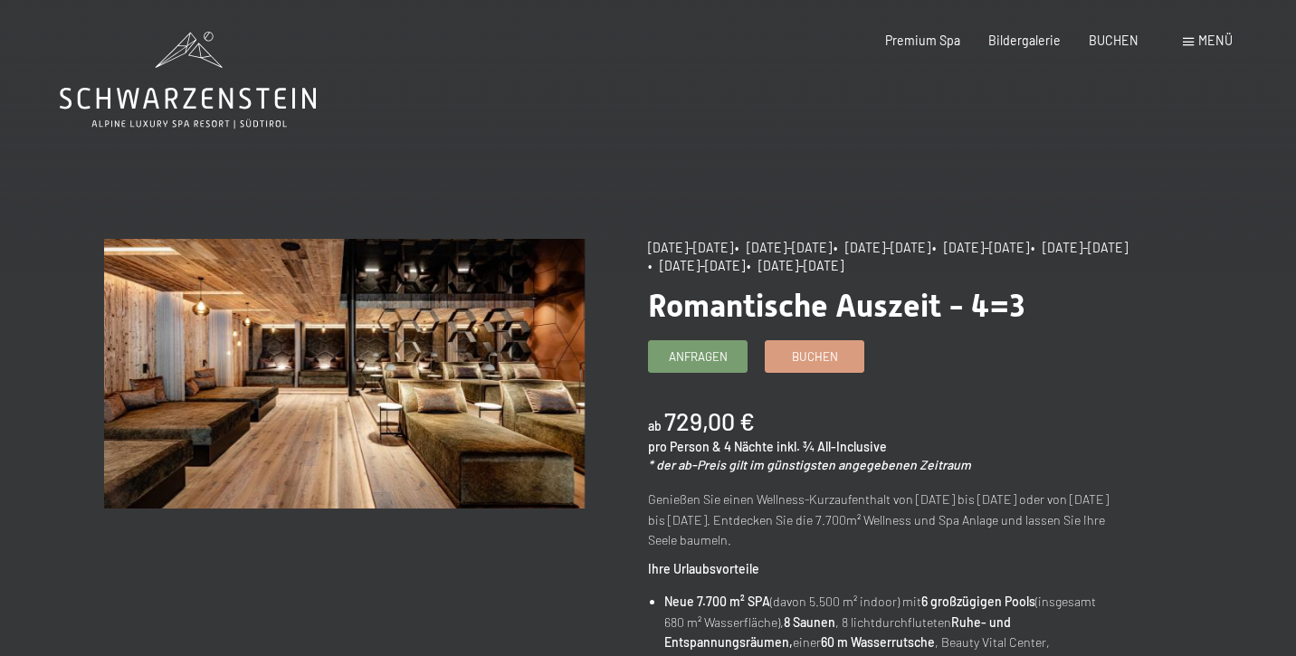
scroll to position [0, 0]
click at [1121, 36] on span "BUCHEN" at bounding box center [1114, 37] width 50 height 15
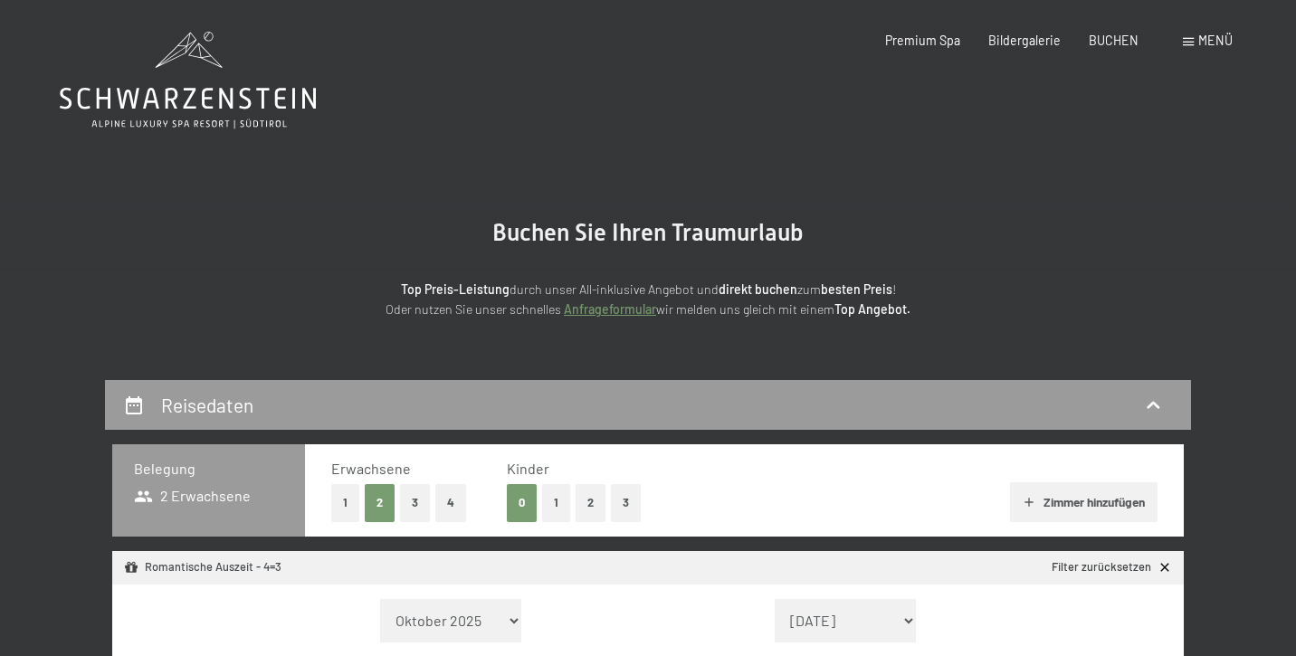
select select "[DATE]"
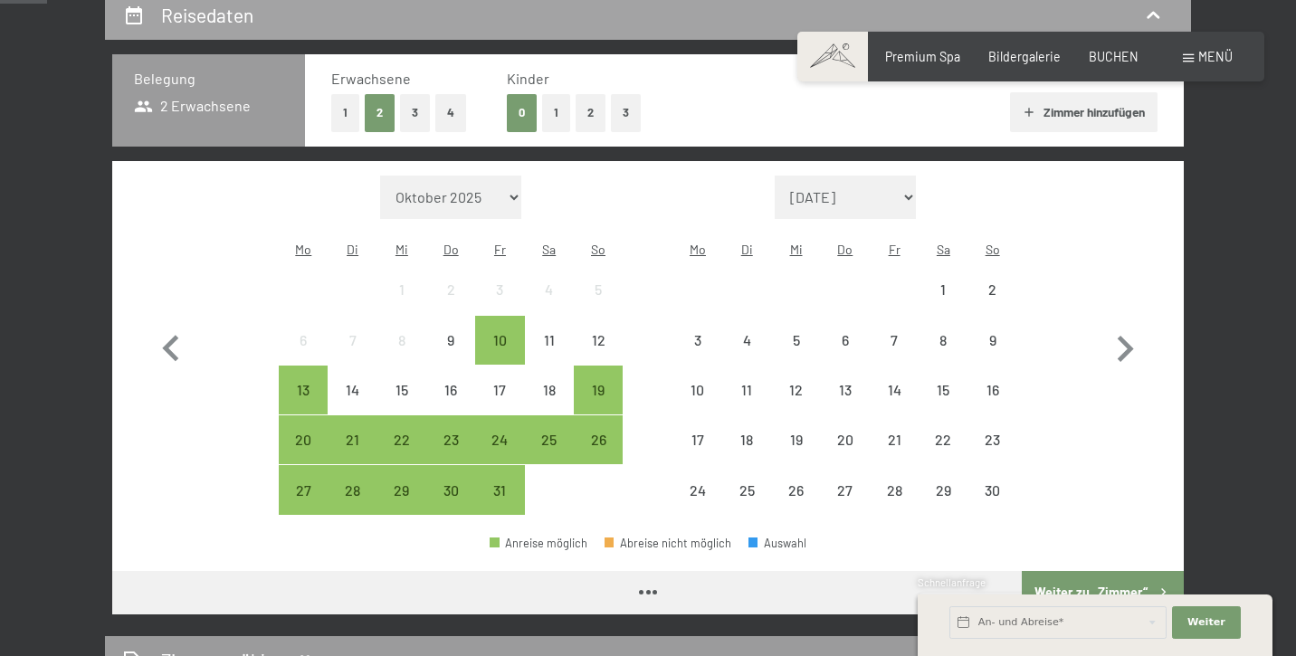
scroll to position [395, 0]
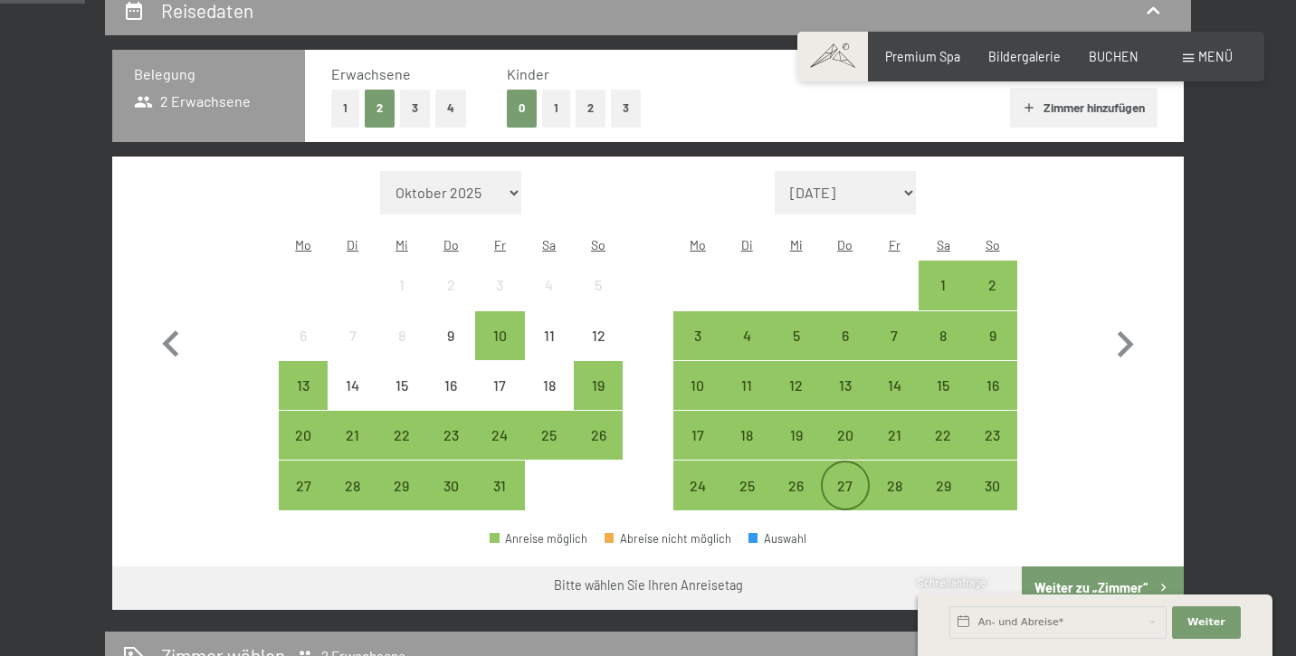
click at [853, 479] on div "27" at bounding box center [845, 501] width 45 height 45
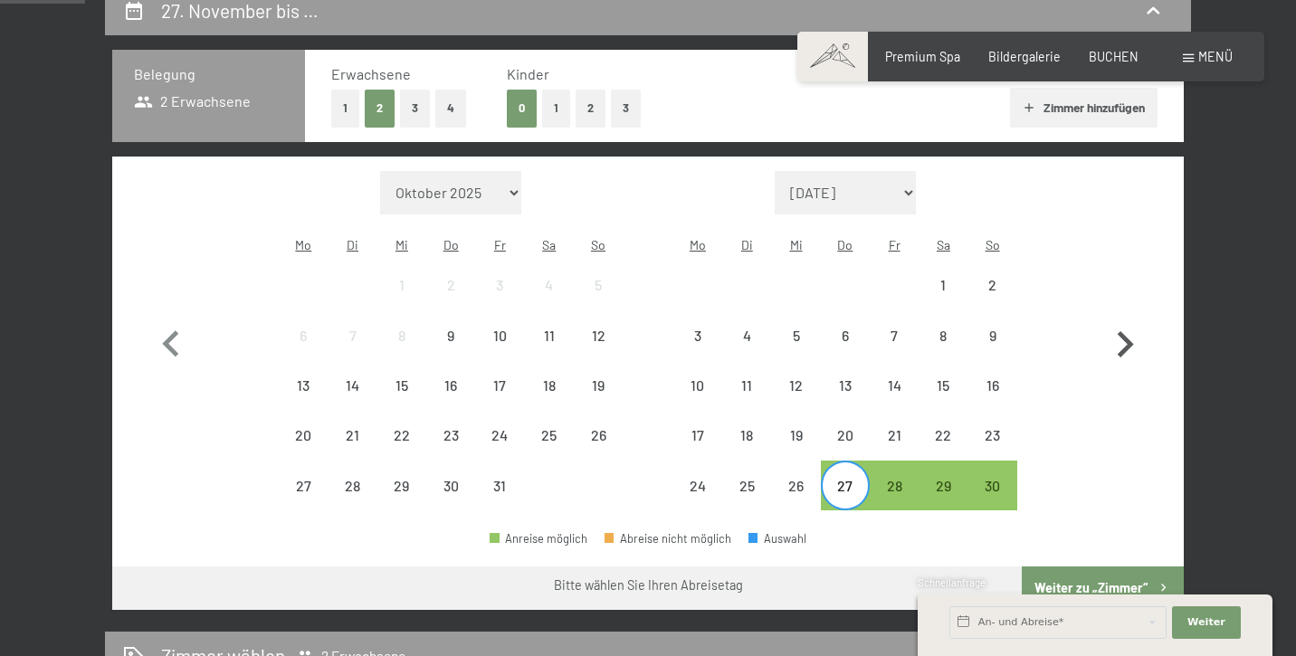
click at [1124, 332] on icon "button" at bounding box center [1125, 345] width 53 height 53
select select "[DATE]"
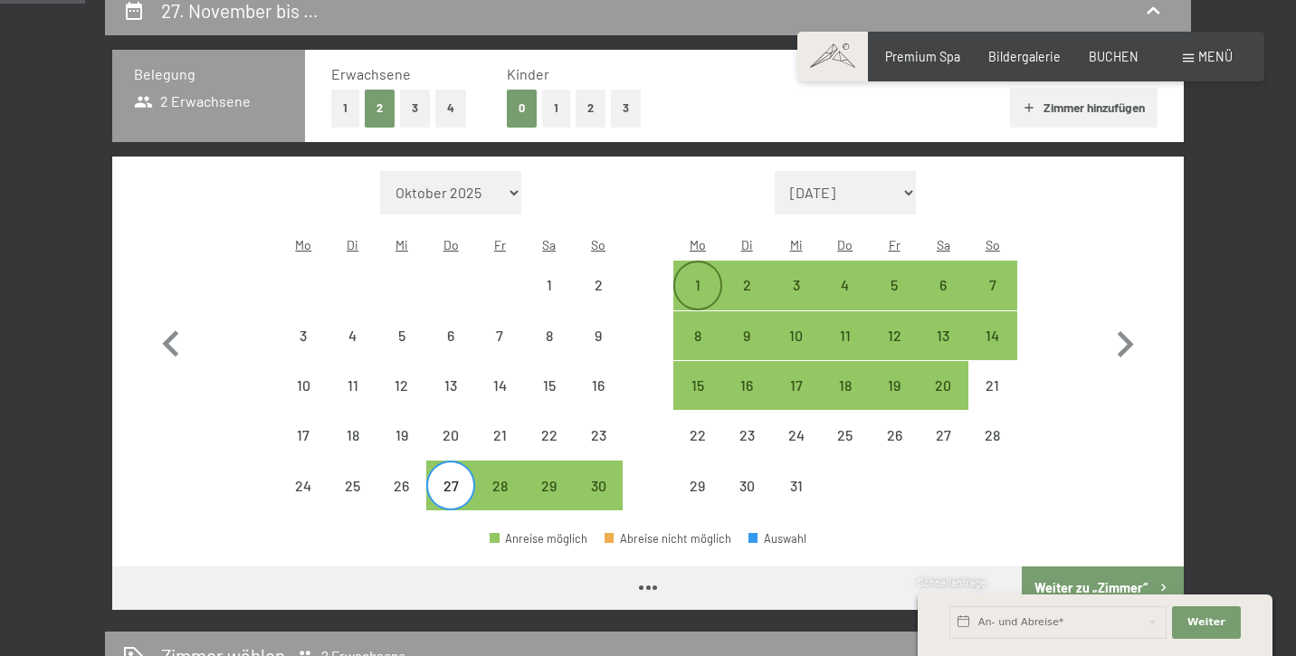
select select "[DATE]"
click at [701, 278] on div "1" at bounding box center [697, 300] width 45 height 45
select select "[DATE]"
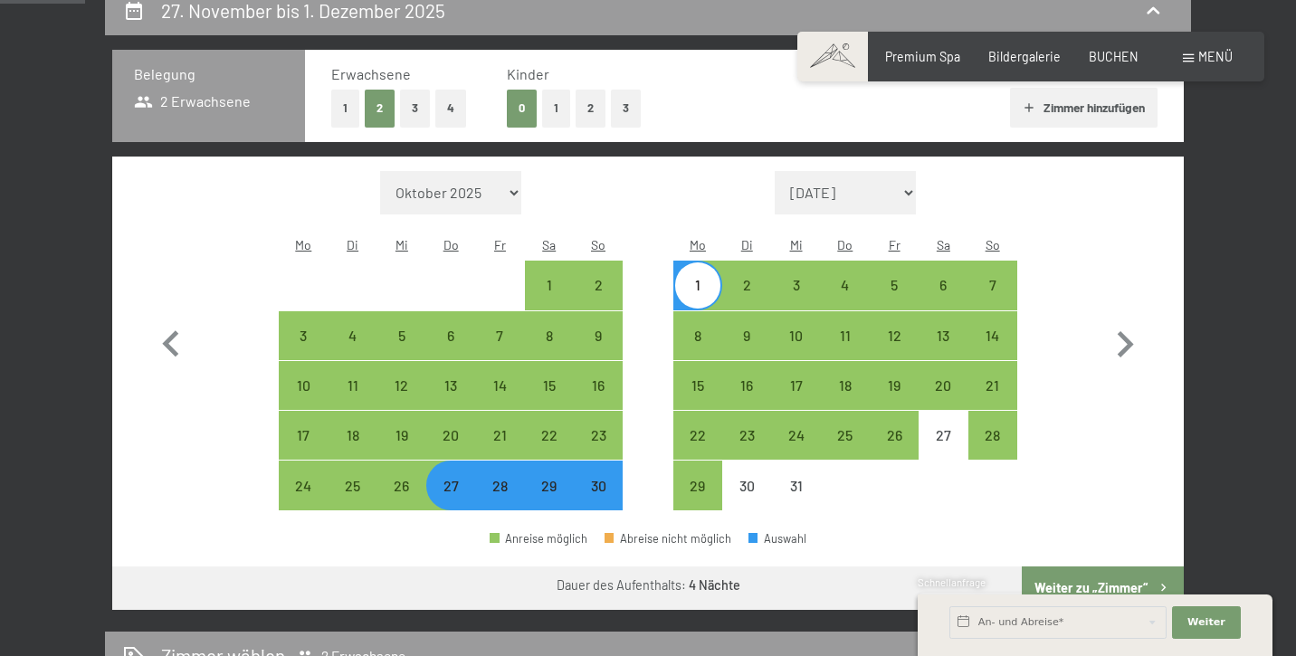
click at [1091, 567] on button "Weiter zu „Zimmer“" at bounding box center [1103, 588] width 162 height 43
select select "[DATE]"
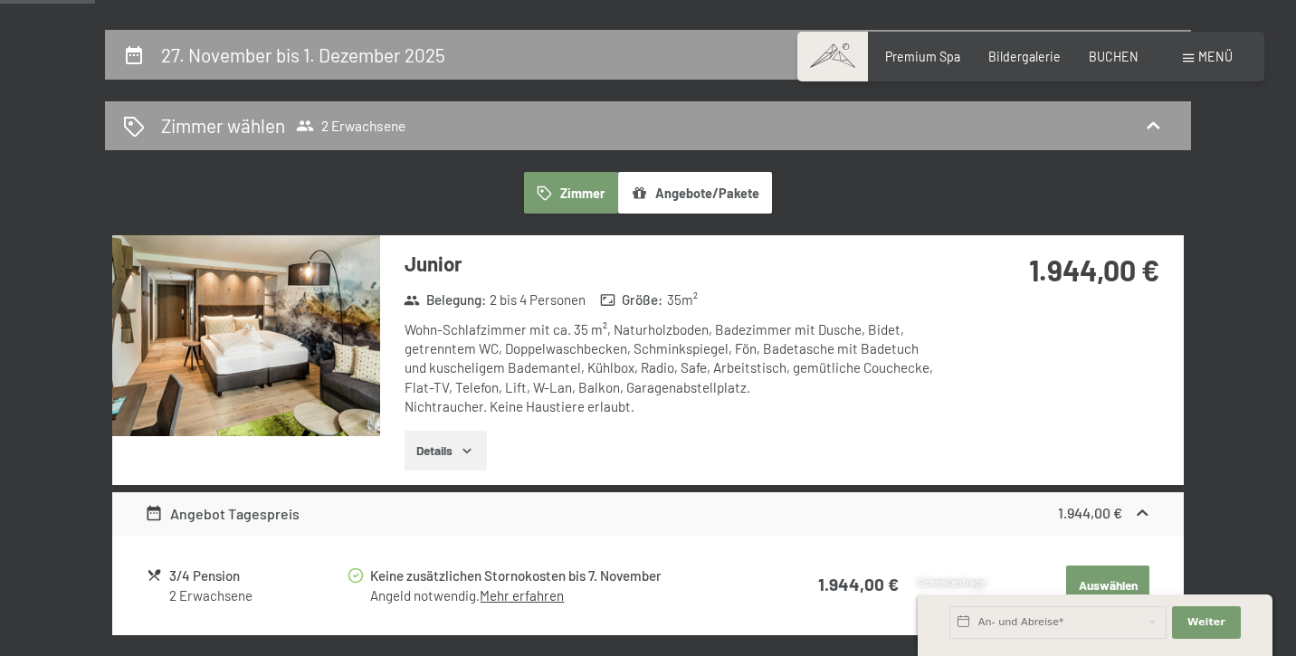
scroll to position [350, 0]
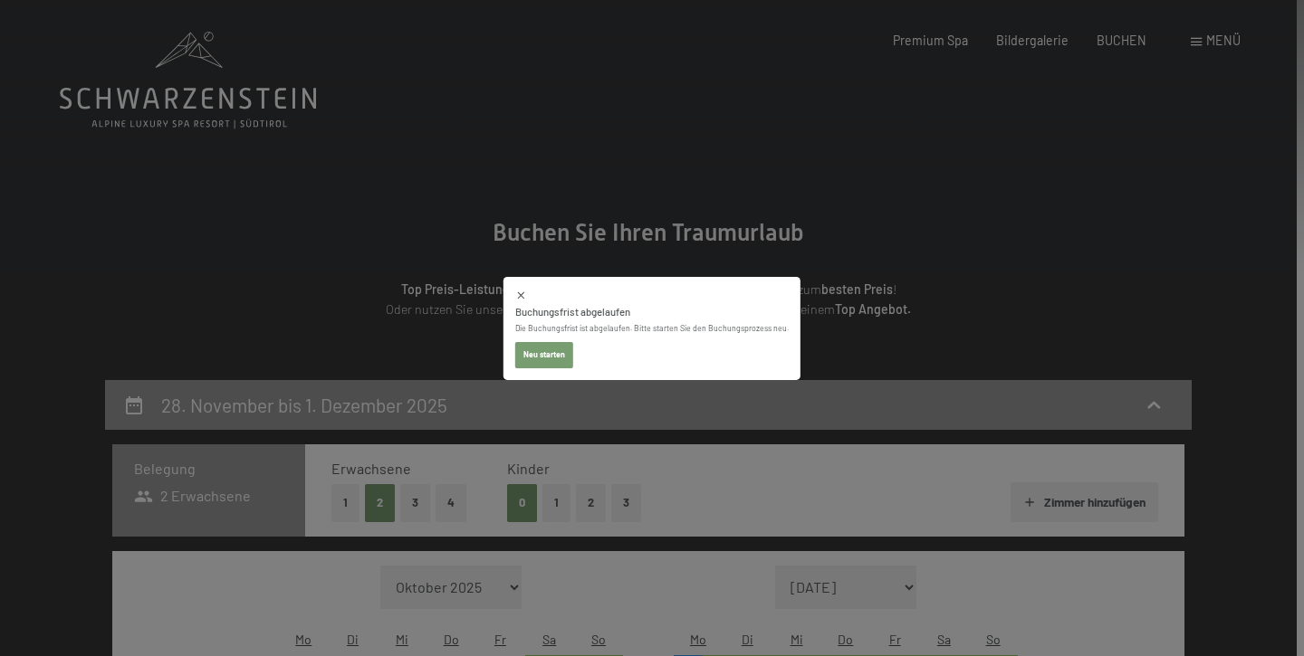
select select "[DATE]"
